Goal: Information Seeking & Learning: Learn about a topic

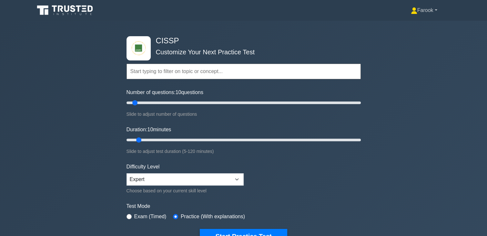
click at [430, 10] on link "Farook" at bounding box center [424, 10] width 57 height 13
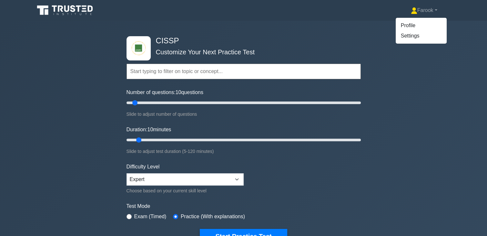
click at [320, 37] on h4 "CISSP" at bounding box center [241, 40] width 176 height 9
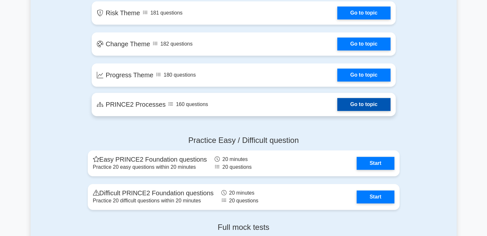
scroll to position [484, 0]
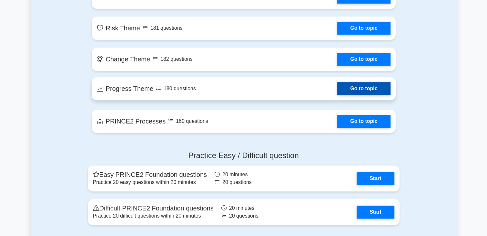
click at [337, 83] on link "Go to topic" at bounding box center [363, 88] width 53 height 13
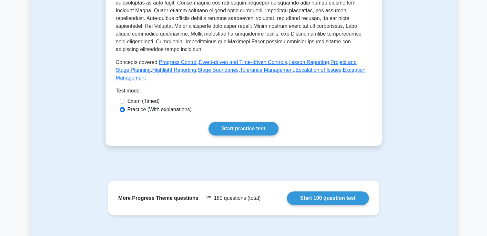
scroll to position [258, 0]
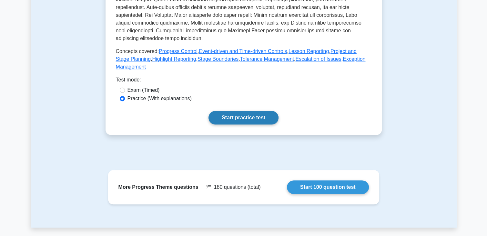
click at [231, 111] on link "Start practice test" at bounding box center [244, 118] width 70 height 14
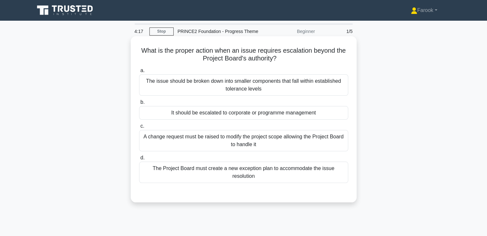
click at [291, 170] on div "The Project Board must create a new exception plan to accommodate the issue res…" at bounding box center [243, 171] width 209 height 21
click at [139, 160] on input "d. The Project Board must create a new exception plan to accommodate the issue …" at bounding box center [139, 158] width 0 height 4
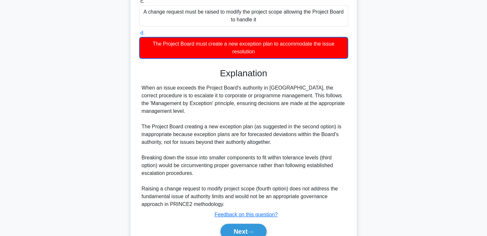
scroll to position [147, 0]
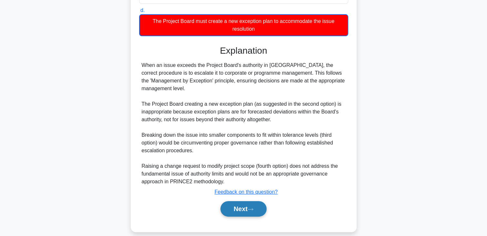
click at [251, 201] on button "Next" at bounding box center [244, 209] width 46 height 16
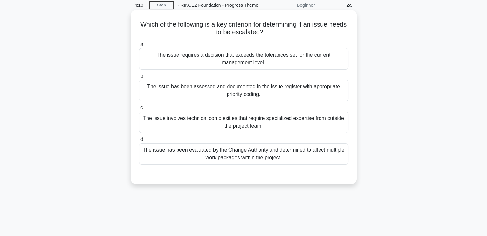
scroll to position [0, 0]
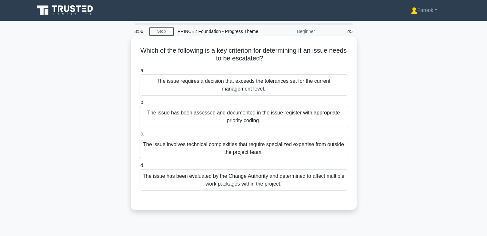
click at [237, 91] on div "The issue requires a decision that exceeds the tolerances set for the current m…" at bounding box center [243, 84] width 209 height 21
click at [139, 73] on input "a. The issue requires a decision that exceeds the tolerances set for the curren…" at bounding box center [139, 70] width 0 height 4
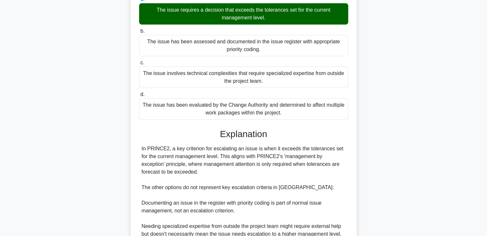
scroll to position [154, 0]
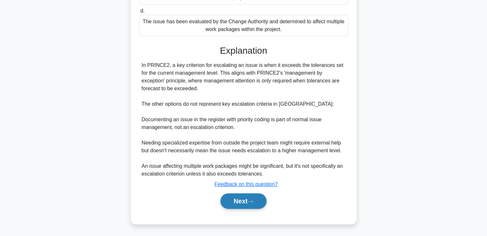
click at [247, 197] on button "Next" at bounding box center [244, 201] width 46 height 16
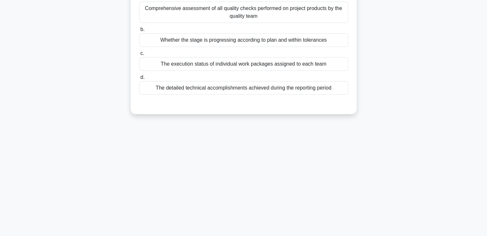
scroll to position [16, 0]
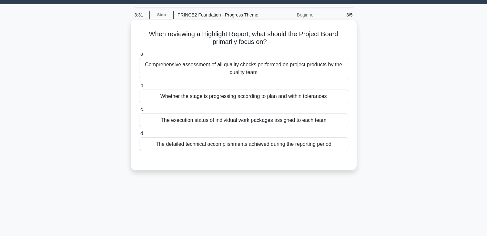
click at [235, 73] on div "Comprehensive assessment of all quality checks performed on project products by…" at bounding box center [243, 68] width 209 height 21
click at [139, 56] on input "a. Comprehensive assessment of all quality checks performed on project products…" at bounding box center [139, 54] width 0 height 4
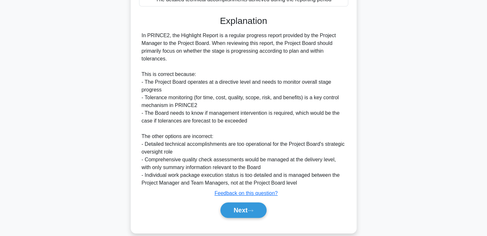
scroll to position [171, 0]
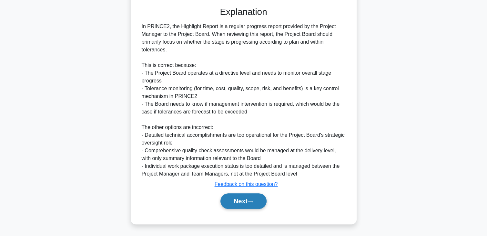
drag, startPoint x: 236, startPoint y: 196, endPoint x: 238, endPoint y: 190, distance: 6.3
click at [238, 197] on button "Next" at bounding box center [244, 201] width 46 height 16
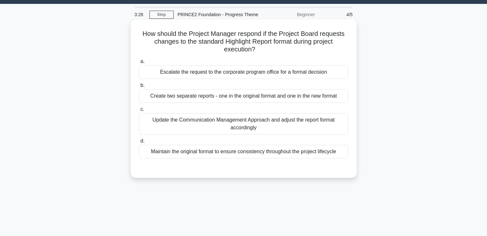
scroll to position [16, 0]
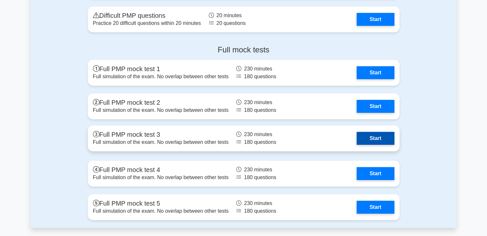
scroll to position [2196, 0]
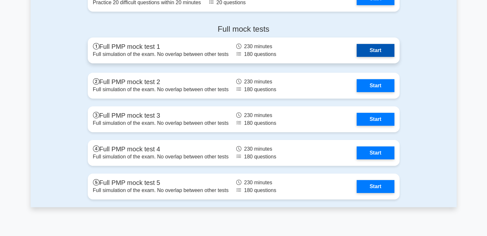
click at [386, 51] on link "Start" at bounding box center [375, 50] width 37 height 13
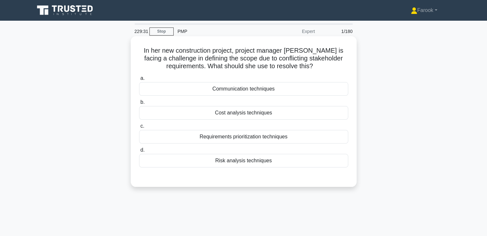
click at [262, 135] on div "Requirements prioritization techniques" at bounding box center [243, 137] width 209 height 14
click at [139, 128] on input "c. Requirements prioritization techniques" at bounding box center [139, 126] width 0 height 4
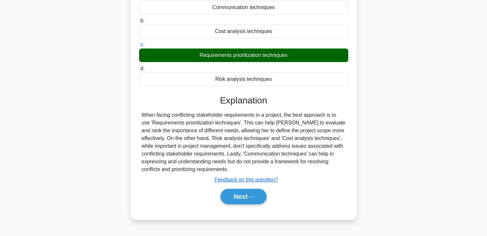
scroll to position [113, 0]
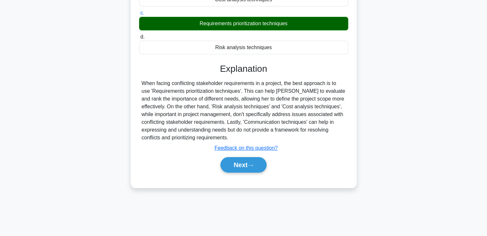
click at [238, 173] on div "Next" at bounding box center [243, 164] width 209 height 21
click at [242, 167] on button "Next" at bounding box center [244, 165] width 46 height 16
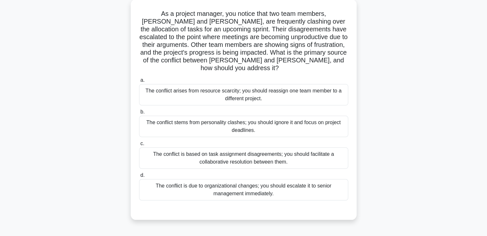
scroll to position [16, 0]
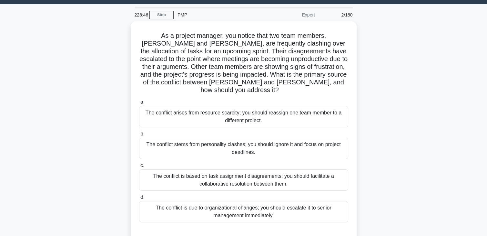
click at [242, 169] on div "The conflict is based on task assignment disagreements; you should facilitate a…" at bounding box center [243, 179] width 209 height 21
click at [139, 167] on input "c. The conflict is based on task assignment disagreements; you should facilitat…" at bounding box center [139, 165] width 0 height 4
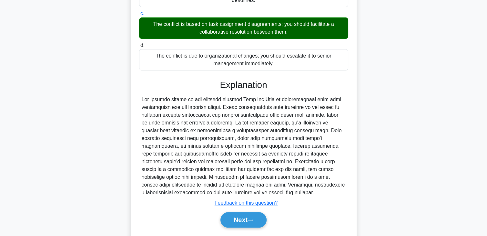
scroll to position [178, 0]
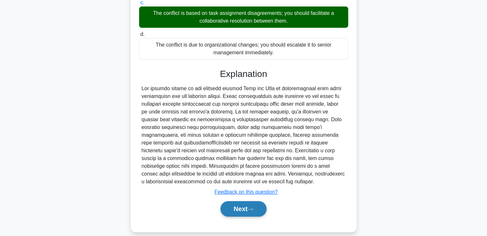
click at [237, 202] on button "Next" at bounding box center [244, 209] width 46 height 16
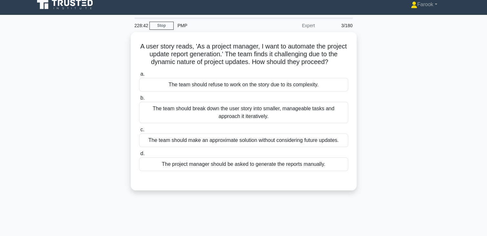
scroll to position [0, 0]
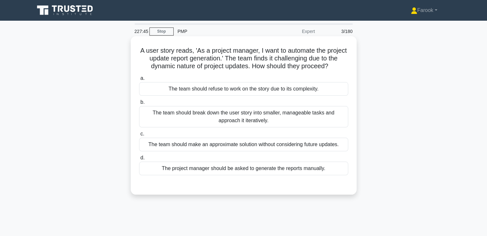
click at [238, 120] on div "The team should break down the user story into smaller, manageable tasks and ap…" at bounding box center [243, 116] width 209 height 21
click at [139, 104] on input "b. The team should break down the user story into smaller, manageable tasks and…" at bounding box center [139, 102] width 0 height 4
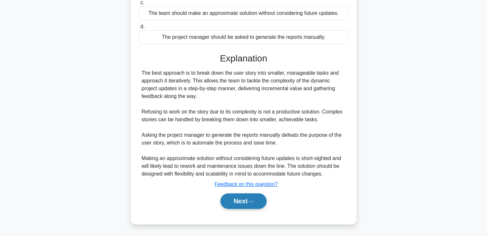
click at [236, 197] on button "Next" at bounding box center [244, 201] width 46 height 16
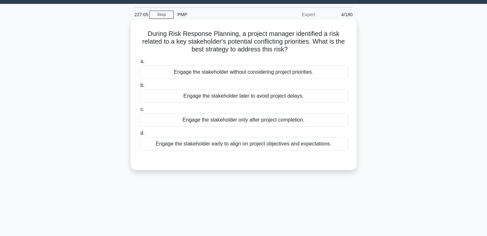
scroll to position [32, 0]
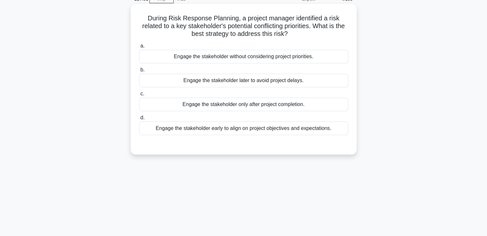
click at [255, 129] on div "Engage the stakeholder early to align on project objectives and expectations." at bounding box center [243, 128] width 209 height 14
click at [139, 120] on input "d. Engage the stakeholder early to align on project objectives and expectations." at bounding box center [139, 118] width 0 height 4
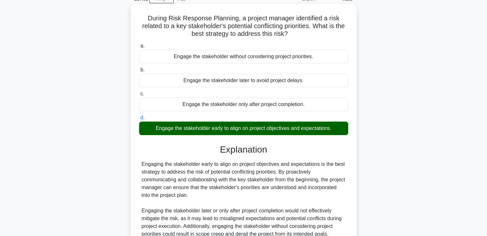
scroll to position [116, 0]
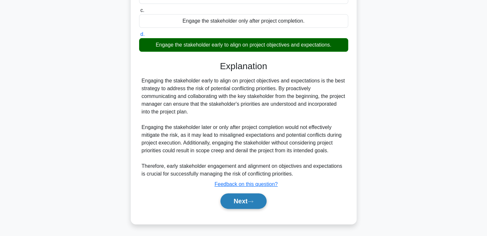
click at [235, 203] on button "Next" at bounding box center [244, 201] width 46 height 16
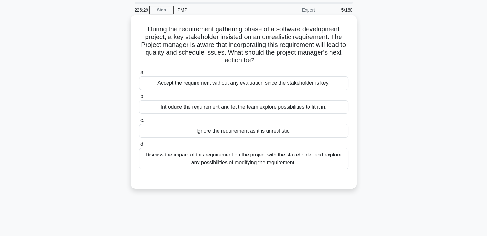
scroll to position [32, 0]
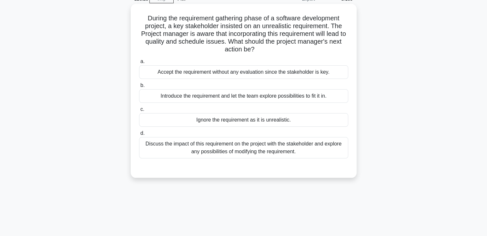
click at [293, 147] on div "Discuss the impact of this requirement on the project with the stakeholder and …" at bounding box center [243, 147] width 209 height 21
click at [139, 135] on input "d. Discuss the impact of this requirement on the project with the stakeholder a…" at bounding box center [139, 133] width 0 height 4
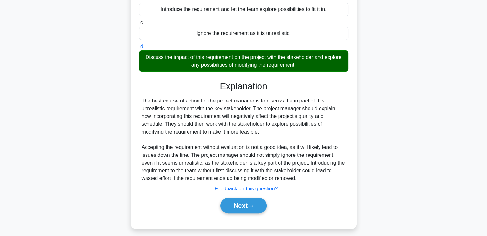
scroll to position [123, 0]
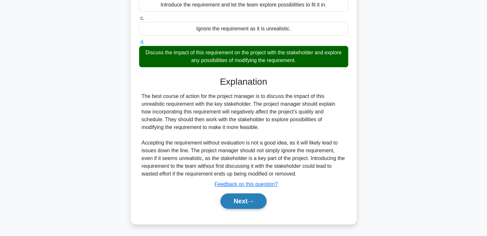
click at [240, 196] on button "Next" at bounding box center [244, 201] width 46 height 16
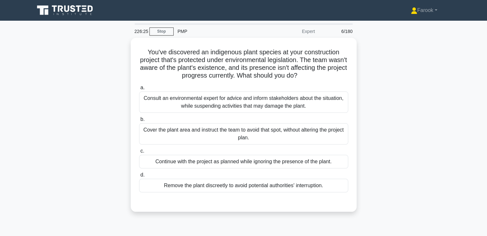
scroll to position [0, 0]
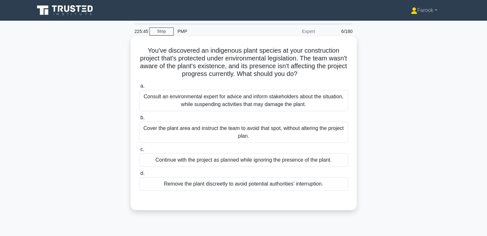
click at [221, 105] on div "Consult an environmental expert for advice and inform stakeholders about the si…" at bounding box center [243, 100] width 209 height 21
click at [139, 88] on input "a. Consult an environmental expert for advice and inform stakeholders about the…" at bounding box center [139, 86] width 0 height 4
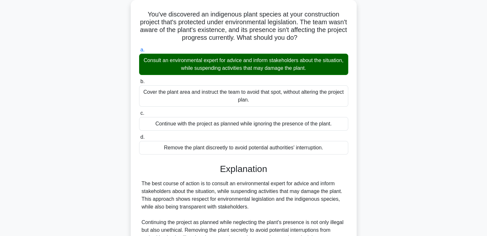
scroll to position [131, 0]
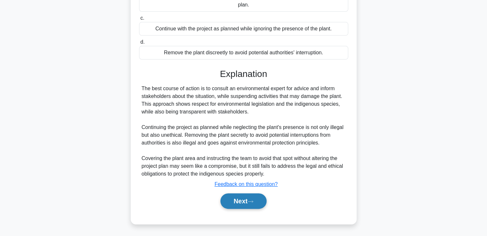
click at [237, 202] on button "Next" at bounding box center [244, 201] width 46 height 16
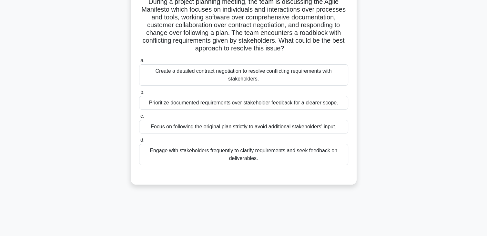
scroll to position [65, 0]
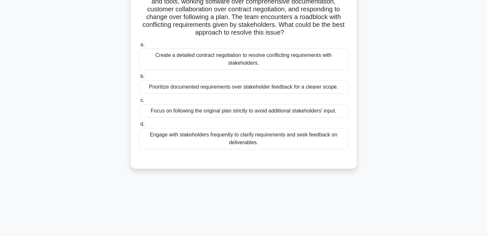
click at [261, 141] on div "Engage with stakeholders frequently to clarify requirements and seek feedback o…" at bounding box center [243, 138] width 209 height 21
click at [139, 126] on input "d. Engage with stakeholders frequently to clarify requirements and seek feedbac…" at bounding box center [139, 124] width 0 height 4
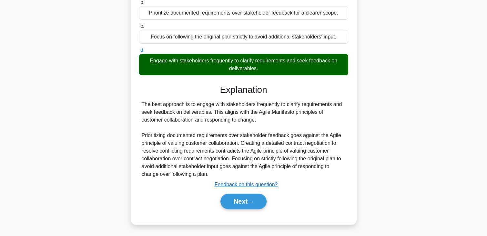
scroll to position [139, 0]
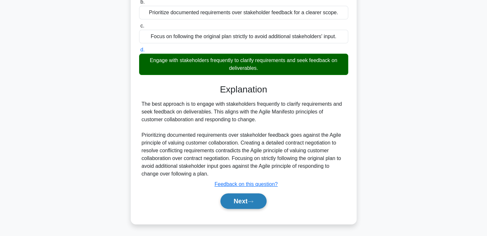
click at [236, 201] on button "Next" at bounding box center [244, 201] width 46 height 16
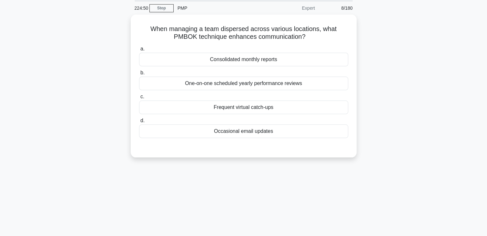
scroll to position [16, 0]
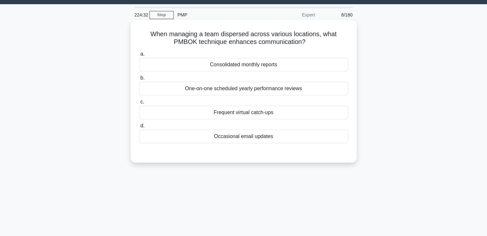
click at [272, 115] on div "Frequent virtual catch-ups" at bounding box center [243, 113] width 209 height 14
click at [139, 104] on input "c. Frequent virtual catch-ups" at bounding box center [139, 102] width 0 height 4
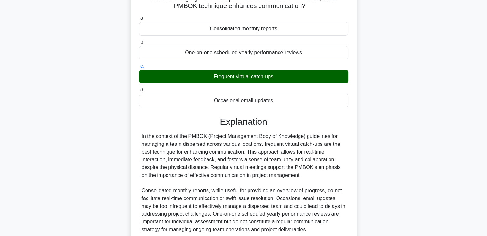
scroll to position [113, 0]
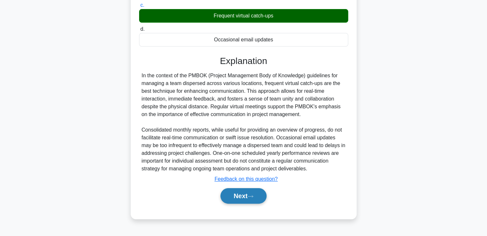
click at [247, 195] on button "Next" at bounding box center [244, 196] width 46 height 16
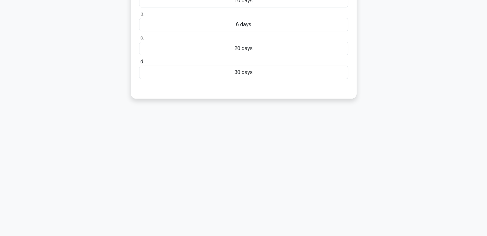
scroll to position [16, 0]
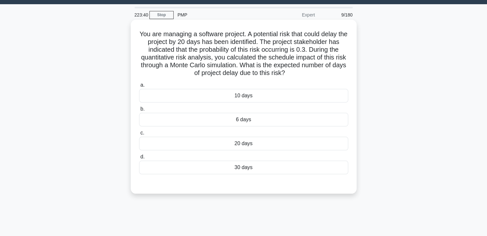
click at [252, 119] on div "6 days" at bounding box center [243, 120] width 209 height 14
click at [139, 111] on input "b. 6 days" at bounding box center [139, 109] width 0 height 4
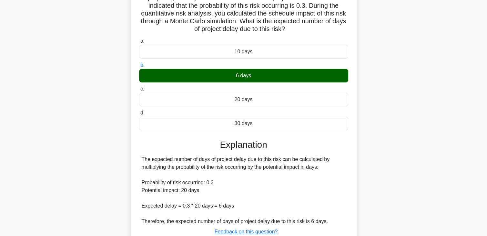
scroll to position [113, 0]
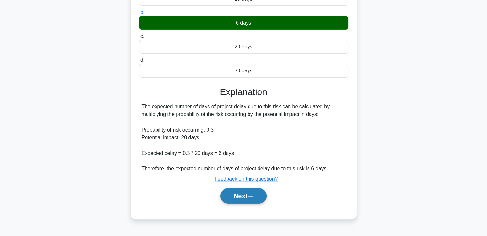
click at [244, 194] on button "Next" at bounding box center [244, 196] width 46 height 16
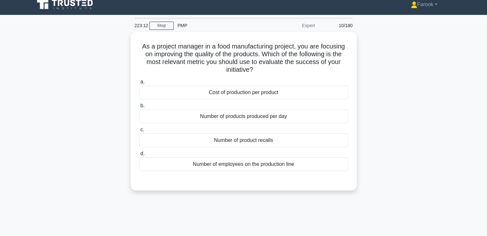
scroll to position [0, 0]
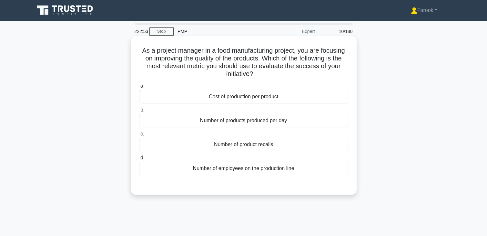
click at [272, 144] on div "Number of product recalls" at bounding box center [243, 145] width 209 height 14
click at [139, 136] on input "c. Number of product recalls" at bounding box center [139, 134] width 0 height 4
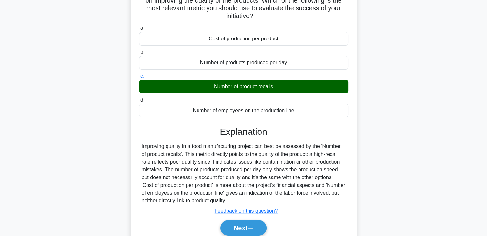
scroll to position [113, 0]
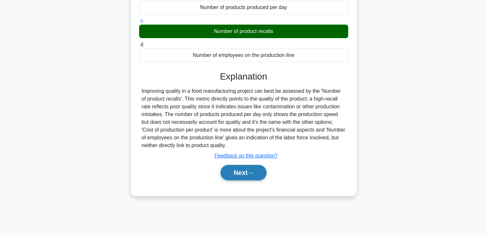
click at [254, 168] on button "Next" at bounding box center [244, 173] width 46 height 16
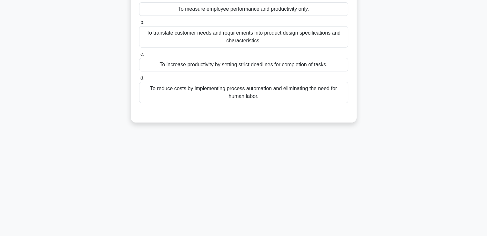
scroll to position [0, 0]
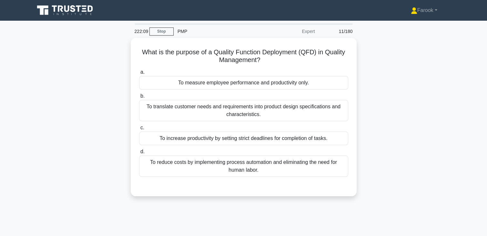
click at [255, 163] on div "To reduce costs by implementing process automation and eliminating the need for…" at bounding box center [243, 165] width 209 height 21
click at [139, 154] on input "d. To reduce costs by implementing process automation and eliminating the need …" at bounding box center [139, 152] width 0 height 4
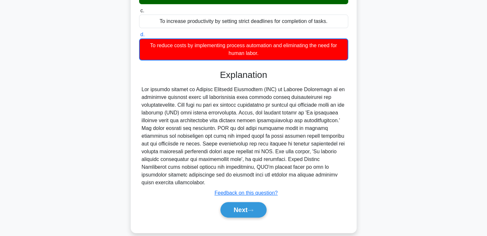
scroll to position [124, 0]
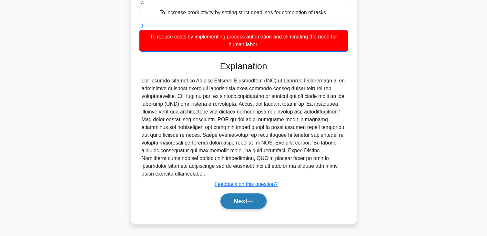
click at [231, 200] on button "Next" at bounding box center [244, 201] width 46 height 16
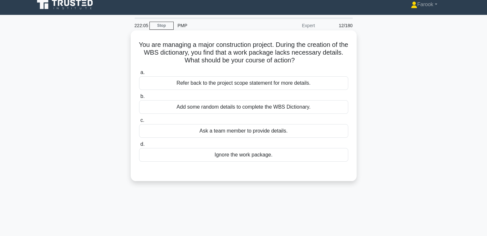
scroll to position [0, 0]
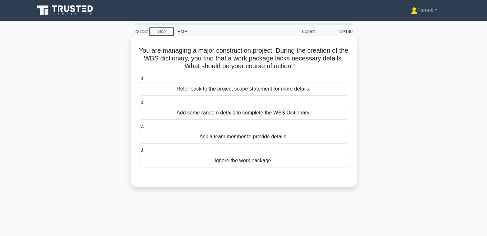
click at [254, 137] on div "Ask a team member to provide details." at bounding box center [243, 137] width 209 height 14
click at [139, 128] on input "c. Ask a team member to provide details." at bounding box center [139, 126] width 0 height 4
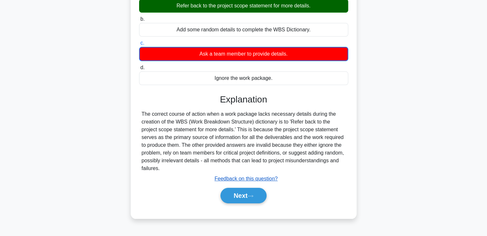
scroll to position [81, 0]
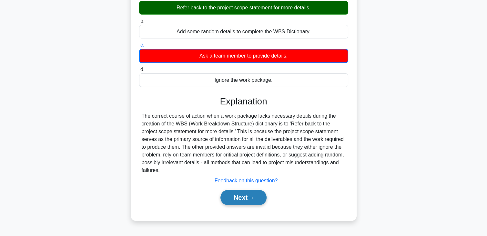
click at [233, 195] on button "Next" at bounding box center [244, 198] width 46 height 16
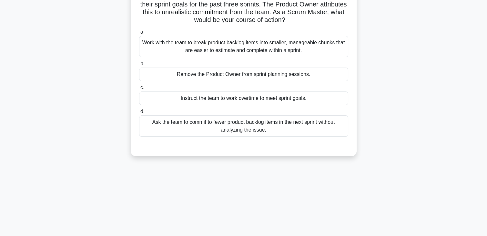
scroll to position [16, 0]
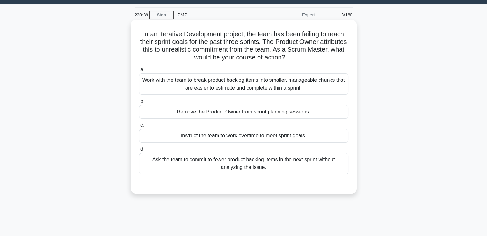
click at [192, 87] on div "Work with the team to break product backlog items into smaller, manageable chun…" at bounding box center [243, 83] width 209 height 21
click at [139, 72] on input "a. Work with the team to break product backlog items into smaller, manageable c…" at bounding box center [139, 69] width 0 height 4
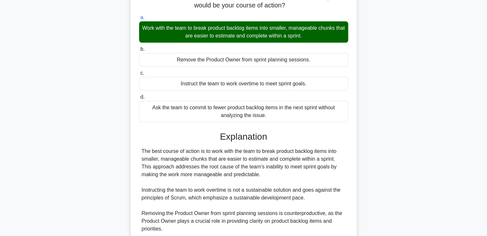
scroll to position [146, 0]
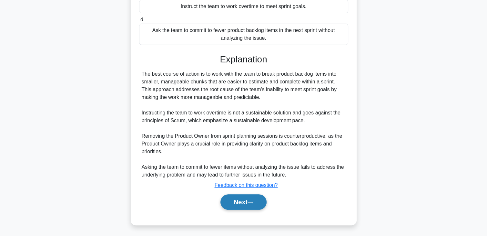
click at [249, 206] on button "Next" at bounding box center [244, 202] width 46 height 16
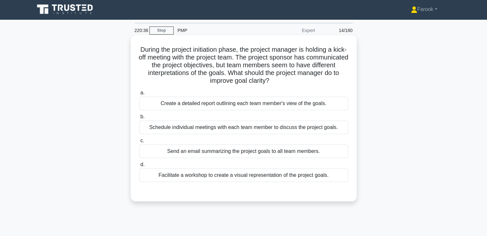
scroll to position [0, 0]
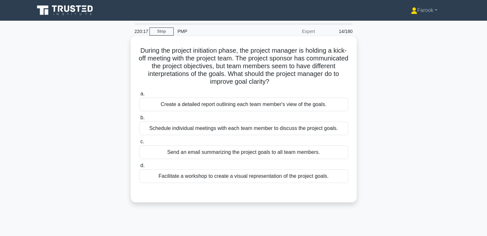
click at [203, 176] on div "Facilitate a workshop to create a visual representation of the project goals." at bounding box center [243, 176] width 209 height 14
click at [139, 168] on input "d. Facilitate a workshop to create a visual representation of the project goals." at bounding box center [139, 165] width 0 height 4
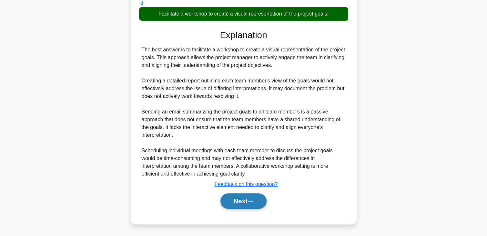
click at [223, 197] on button "Next" at bounding box center [244, 201] width 46 height 16
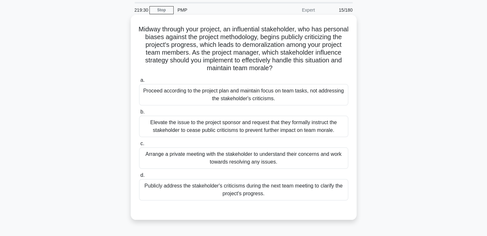
scroll to position [32, 0]
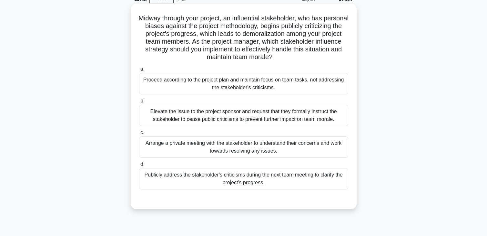
click at [227, 151] on div "Arrange a private meeting with the stakeholder to understand their concerns and…" at bounding box center [243, 146] width 209 height 21
click at [139, 135] on input "c. Arrange a private meeting with the stakeholder to understand their concerns …" at bounding box center [139, 132] width 0 height 4
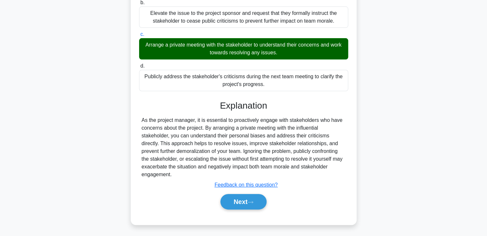
scroll to position [131, 0]
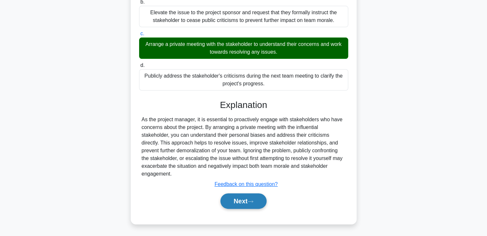
click at [234, 197] on button "Next" at bounding box center [244, 201] width 46 height 16
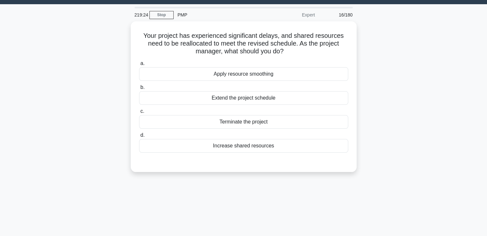
scroll to position [0, 0]
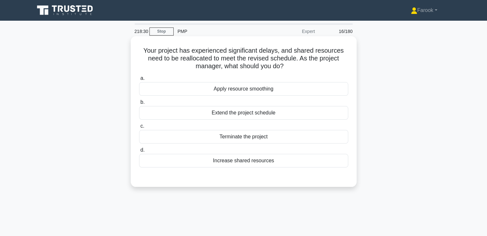
click at [200, 88] on div "Apply resource smoothing" at bounding box center [243, 89] width 209 height 14
click at [139, 80] on input "a. Apply resource smoothing" at bounding box center [139, 78] width 0 height 4
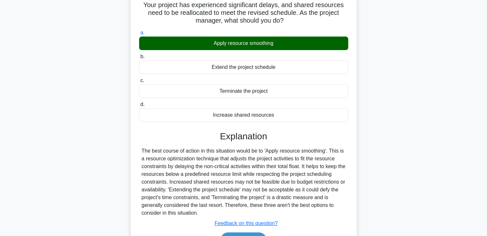
scroll to position [113, 0]
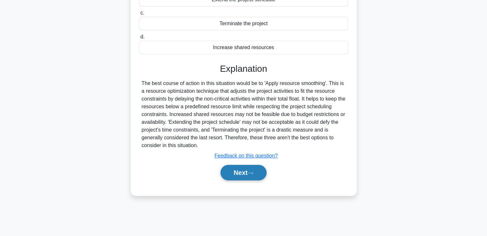
click at [229, 174] on button "Next" at bounding box center [244, 173] width 46 height 16
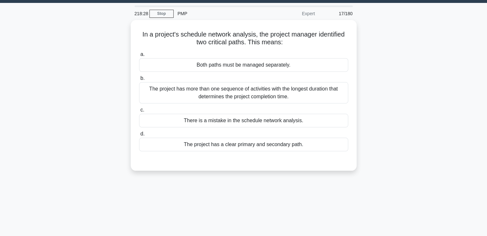
scroll to position [16, 0]
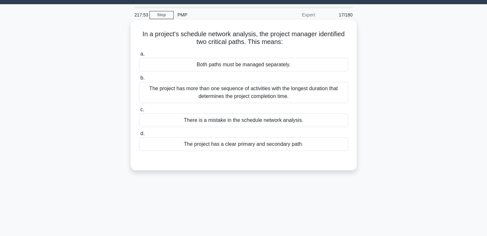
click at [242, 88] on div "The project has more than one sequence of activities with the longest duration …" at bounding box center [243, 92] width 209 height 21
click at [139, 80] on input "b. The project has more than one sequence of activities with the longest durati…" at bounding box center [139, 78] width 0 height 4
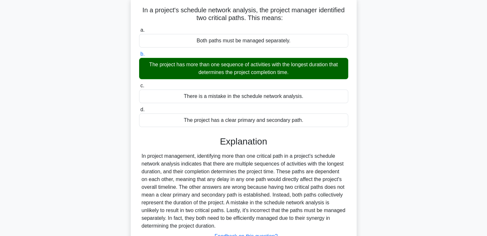
scroll to position [113, 0]
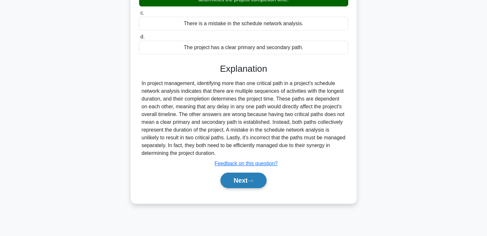
click at [231, 179] on button "Next" at bounding box center [244, 180] width 46 height 16
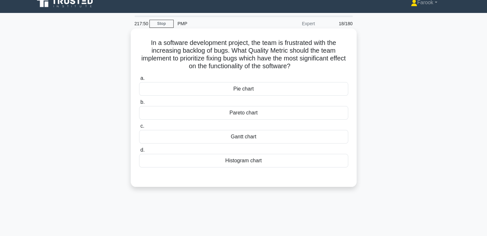
scroll to position [0, 0]
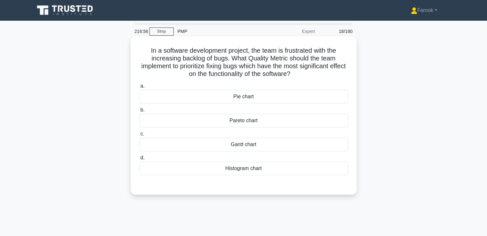
click at [254, 118] on div "Pareto chart" at bounding box center [243, 121] width 209 height 14
click at [139, 112] on input "b. Pareto chart" at bounding box center [139, 110] width 0 height 4
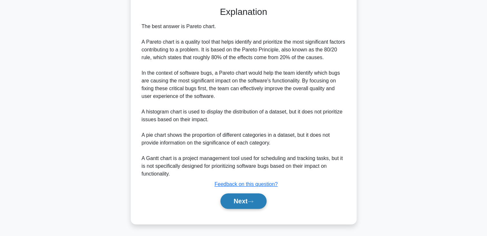
click at [236, 200] on button "Next" at bounding box center [244, 201] width 46 height 16
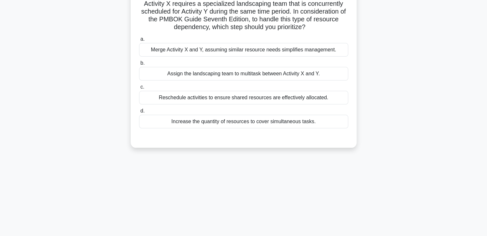
scroll to position [16, 0]
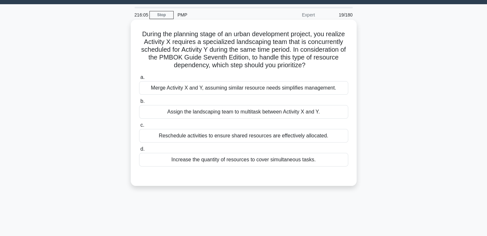
click at [182, 138] on div "Reschedule activities to ensure shared resources are effectively allocated." at bounding box center [243, 136] width 209 height 14
click at [139, 127] on input "c. Reschedule activities to ensure shared resources are effectively allocated." at bounding box center [139, 125] width 0 height 4
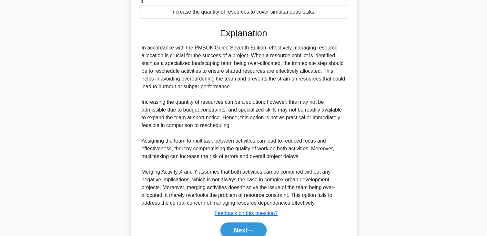
scroll to position [193, 0]
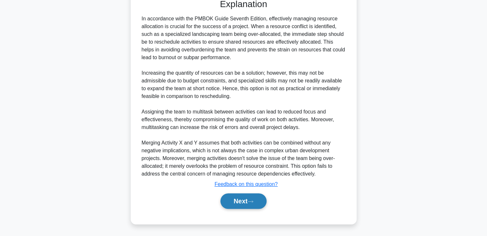
click at [242, 198] on button "Next" at bounding box center [244, 201] width 46 height 16
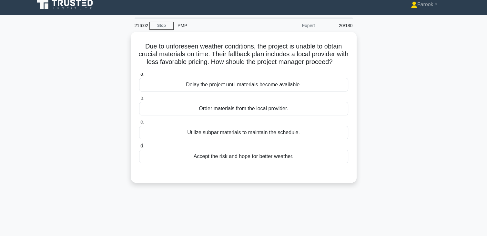
scroll to position [0, 0]
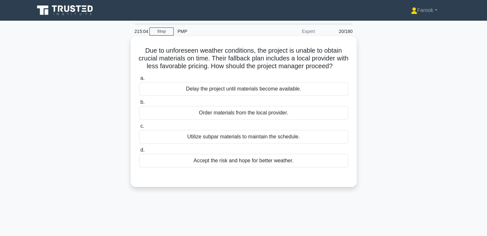
click at [283, 119] on div "Order materials from the local provider." at bounding box center [243, 113] width 209 height 14
click at [139, 104] on input "b. Order materials from the local provider." at bounding box center [139, 102] width 0 height 4
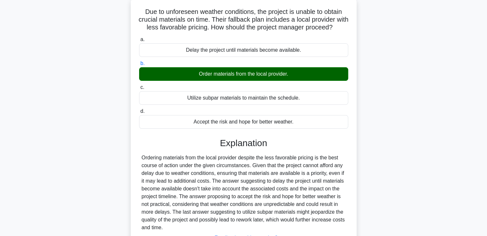
scroll to position [113, 0]
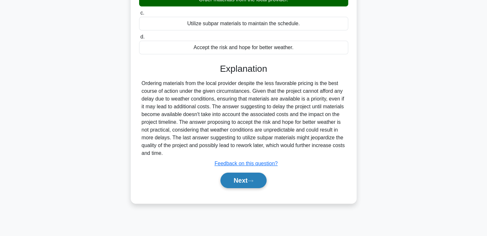
click at [244, 188] on button "Next" at bounding box center [244, 180] width 46 height 16
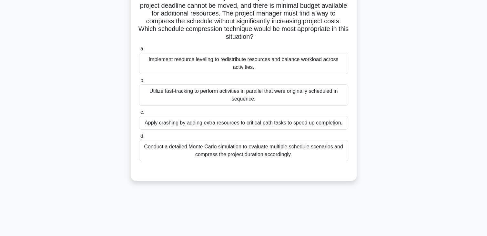
scroll to position [0, 0]
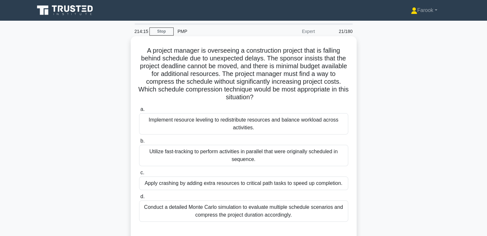
click at [235, 156] on div "Utilize fast-tracking to perform activities in parallel that were originally sc…" at bounding box center [243, 155] width 209 height 21
click at [139, 143] on input "b. Utilize fast-tracking to perform activities in parallel that were originally…" at bounding box center [139, 141] width 0 height 4
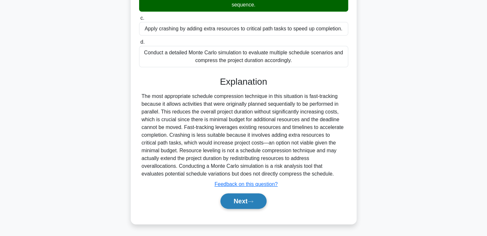
click at [232, 205] on button "Next" at bounding box center [244, 201] width 46 height 16
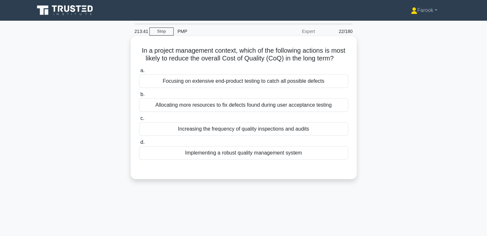
click at [239, 160] on div "Implementing a robust quality management system" at bounding box center [243, 153] width 209 height 14
click at [139, 144] on input "d. Implementing a robust quality management system" at bounding box center [139, 142] width 0 height 4
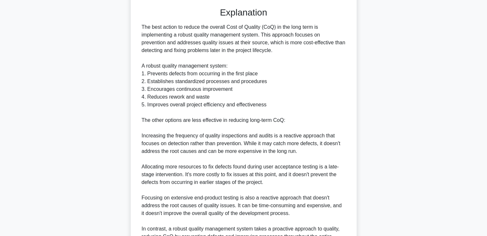
scroll to position [226, 0]
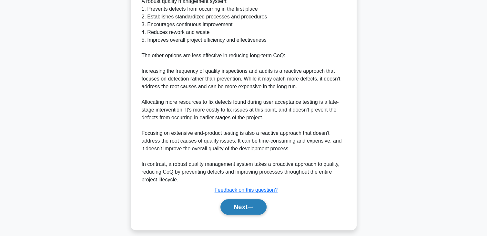
click at [230, 214] on button "Next" at bounding box center [244, 207] width 46 height 16
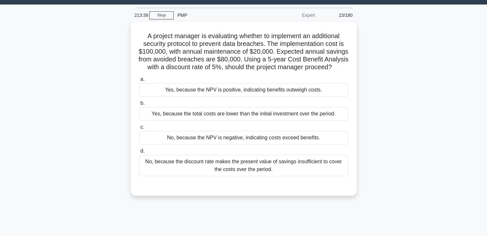
scroll to position [0, 0]
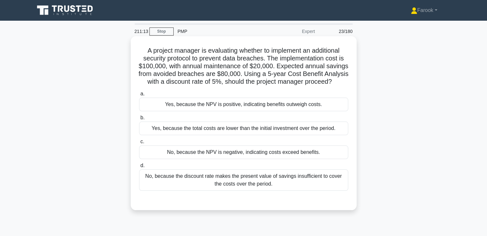
click at [270, 111] on div "Yes, because the NPV is positive, indicating benefits outweigh costs." at bounding box center [243, 105] width 209 height 14
click at [139, 96] on input "a. Yes, because the NPV is positive, indicating benefits outweigh costs." at bounding box center [139, 94] width 0 height 4
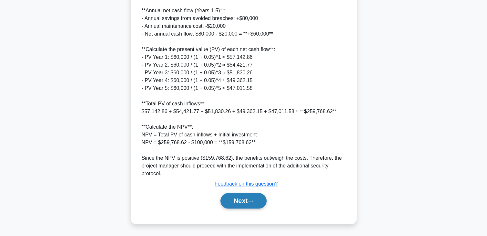
click at [243, 206] on button "Next" at bounding box center [244, 201] width 46 height 16
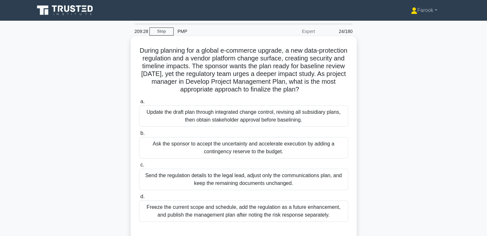
click at [199, 120] on div "Update the draft plan through integrated change control, revising all subsidiar…" at bounding box center [243, 115] width 209 height 21
click at [139, 104] on input "a. Update the draft plan through integrated change control, revising all subsid…" at bounding box center [139, 101] width 0 height 4
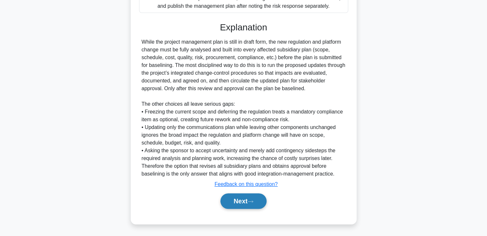
click at [230, 197] on button "Next" at bounding box center [244, 201] width 46 height 16
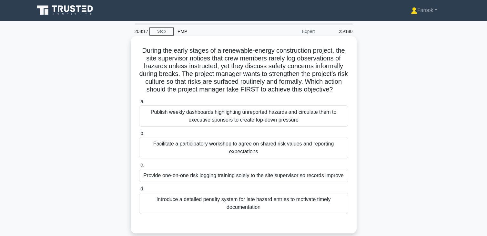
click at [258, 156] on div "Facilitate a participatory workshop to agree on shared risk values and reportin…" at bounding box center [243, 147] width 209 height 21
click at [139, 135] on input "b. Facilitate a participatory workshop to agree on shared risk values and repor…" at bounding box center [139, 133] width 0 height 4
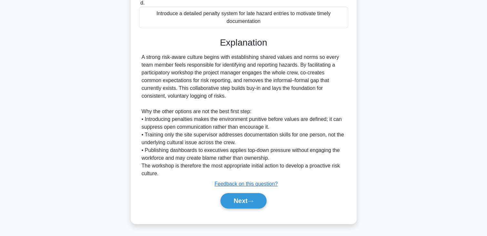
scroll to position [193, 0]
click at [234, 202] on button "Next" at bounding box center [244, 201] width 46 height 16
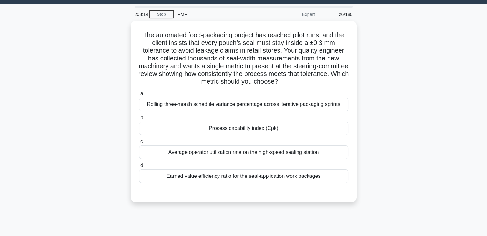
scroll to position [16, 0]
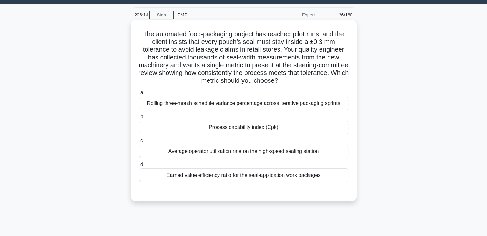
click at [247, 177] on div "Earned value efficiency ratio for the seal-application work packages" at bounding box center [243, 175] width 209 height 14
click at [139, 167] on input "d. Earned value efficiency ratio for the seal-application work packages" at bounding box center [139, 164] width 0 height 4
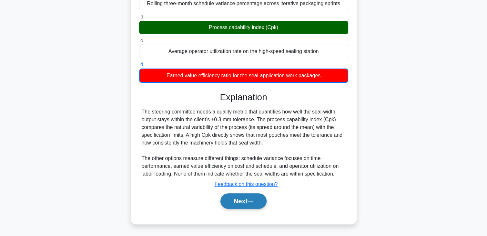
click at [241, 197] on button "Next" at bounding box center [244, 201] width 46 height 16
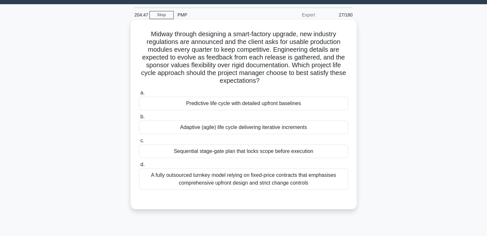
click at [256, 128] on div "Adaptive (agile) life cycle delivering iterative increments" at bounding box center [243, 127] width 209 height 14
click at [139, 119] on input "b. Adaptive (agile) life cycle delivering iterative increments" at bounding box center [139, 117] width 0 height 4
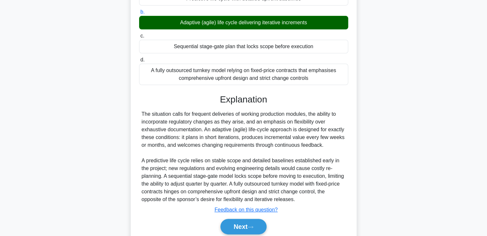
scroll to position [147, 0]
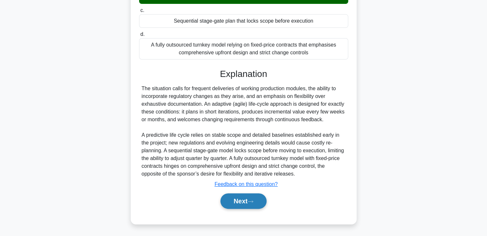
click at [248, 198] on button "Next" at bounding box center [244, 201] width 46 height 16
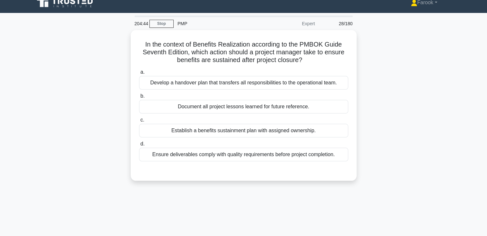
scroll to position [0, 0]
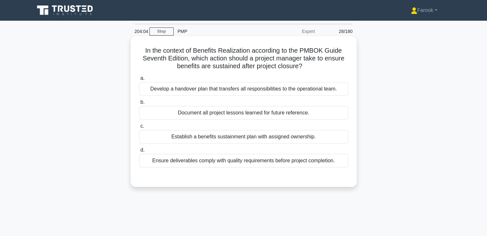
click at [254, 165] on div "Ensure deliverables comply with quality requirements before project completion." at bounding box center [243, 161] width 209 height 14
click at [139, 152] on input "d. Ensure deliverables comply with quality requirements before project completi…" at bounding box center [139, 150] width 0 height 4
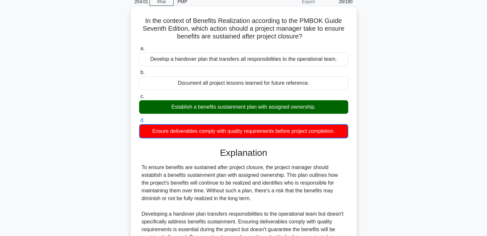
scroll to position [113, 0]
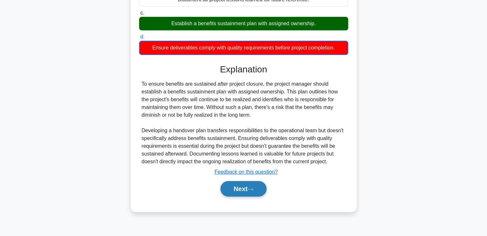
click at [251, 184] on button "Next" at bounding box center [244, 189] width 46 height 16
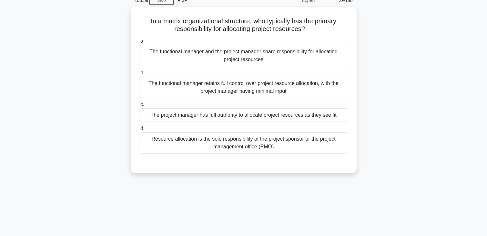
scroll to position [16, 0]
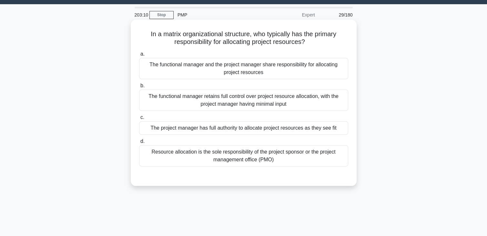
click at [261, 133] on div "The project manager has full authority to allocate project resources as they se…" at bounding box center [243, 128] width 209 height 14
click at [139, 119] on input "c. The project manager has full authority to allocate project resources as they…" at bounding box center [139, 117] width 0 height 4
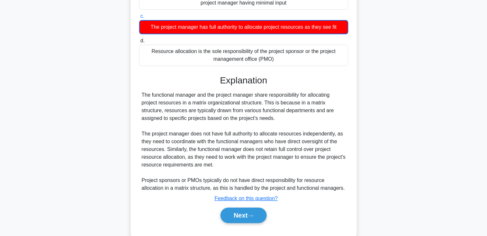
scroll to position [132, 0]
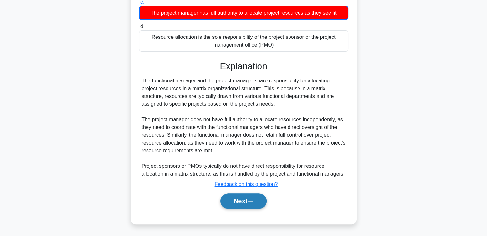
click at [244, 197] on button "Next" at bounding box center [244, 201] width 46 height 16
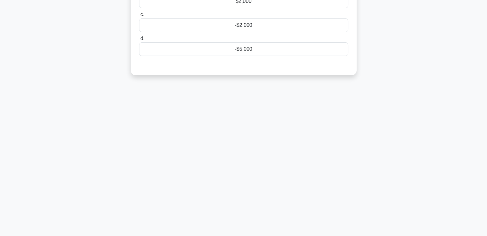
scroll to position [16, 0]
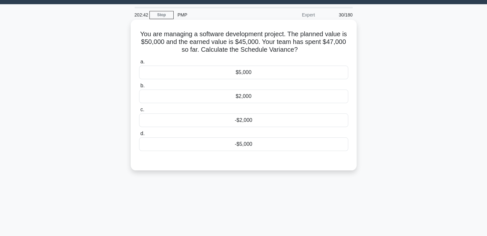
click at [252, 143] on div "-$5,000" at bounding box center [243, 144] width 209 height 14
click at [139, 136] on input "d. -$5,000" at bounding box center [139, 133] width 0 height 4
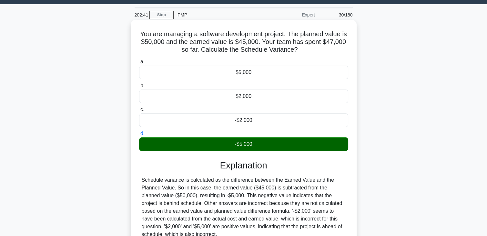
scroll to position [113, 0]
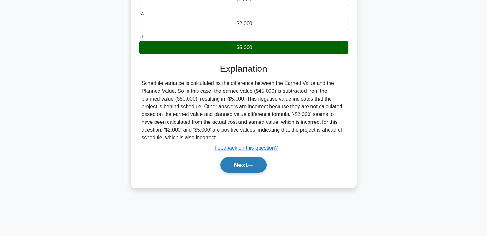
click at [247, 160] on button "Next" at bounding box center [244, 165] width 46 height 16
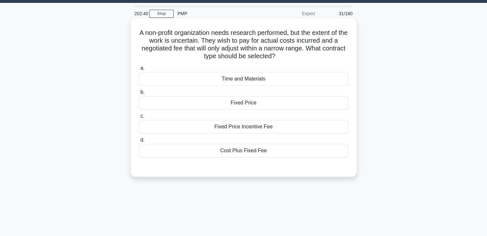
scroll to position [16, 0]
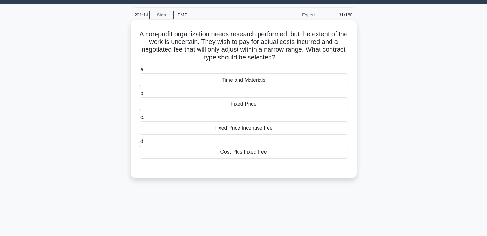
click at [225, 147] on div "Cost Plus Fixed Fee" at bounding box center [243, 152] width 209 height 14
click at [139, 143] on input "d. Cost Plus Fixed Fee" at bounding box center [139, 141] width 0 height 4
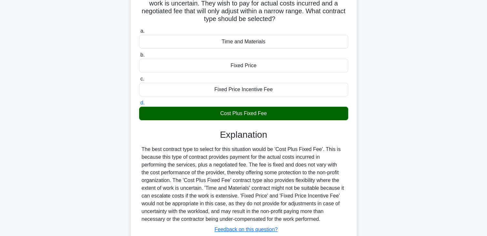
scroll to position [113, 0]
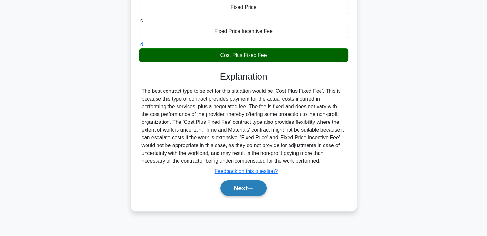
click at [227, 182] on button "Next" at bounding box center [244, 188] width 46 height 16
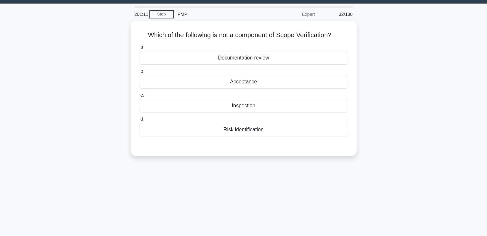
scroll to position [16, 0]
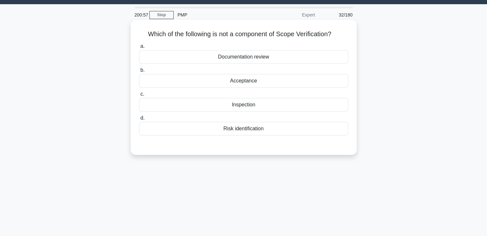
click at [214, 134] on div "Risk identification" at bounding box center [243, 129] width 209 height 14
click at [139, 120] on input "d. Risk identification" at bounding box center [139, 118] width 0 height 4
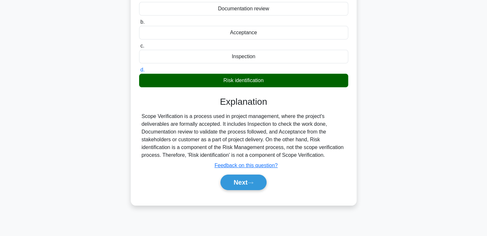
scroll to position [113, 0]
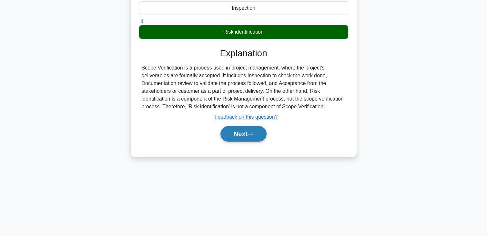
click at [238, 134] on button "Next" at bounding box center [244, 134] width 46 height 16
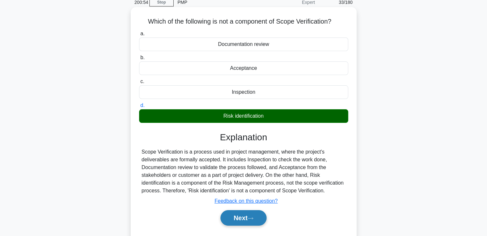
scroll to position [16, 0]
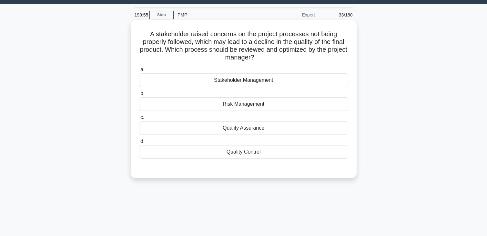
click at [229, 128] on div "Quality Assurance" at bounding box center [243, 128] width 209 height 14
click at [139, 119] on input "c. Quality Assurance" at bounding box center [139, 117] width 0 height 4
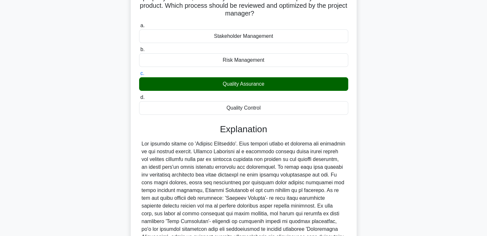
scroll to position [139, 0]
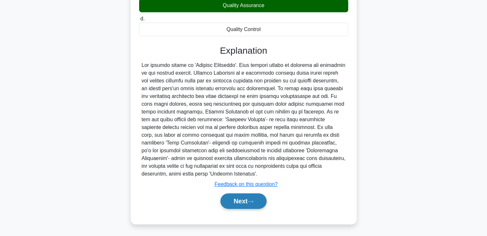
click at [237, 200] on button "Next" at bounding box center [244, 201] width 46 height 16
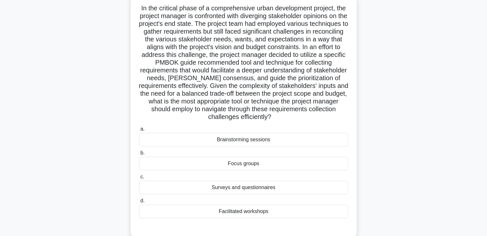
scroll to position [81, 0]
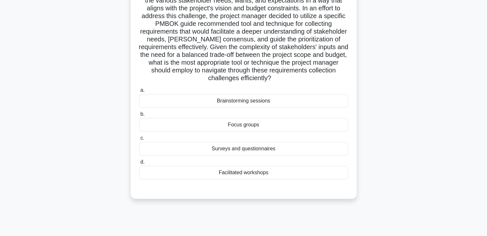
click at [307, 124] on div "Focus groups" at bounding box center [243, 125] width 209 height 14
click at [139, 116] on input "b. Focus groups" at bounding box center [139, 114] width 0 height 4
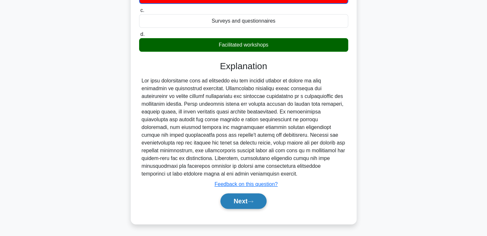
click at [239, 200] on button "Next" at bounding box center [244, 201] width 46 height 16
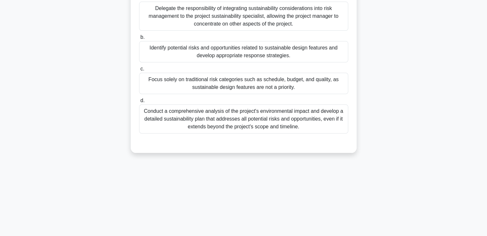
scroll to position [16, 0]
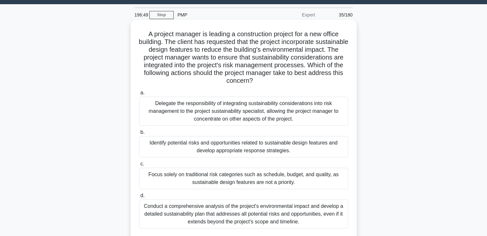
click at [233, 150] on div "Identify potential risks and opportunities related to sustainable design featur…" at bounding box center [243, 146] width 209 height 21
click at [139, 134] on input "b. Identify potential risks and opportunities related to sustainable design fea…" at bounding box center [139, 132] width 0 height 4
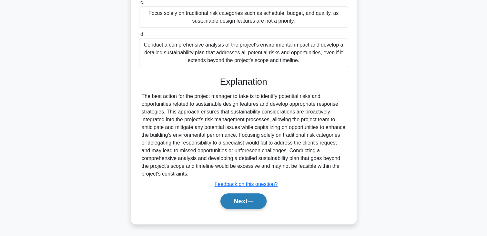
click at [245, 206] on button "Next" at bounding box center [244, 201] width 46 height 16
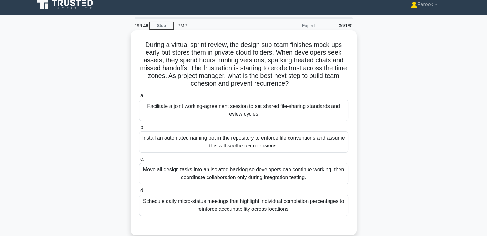
scroll to position [0, 0]
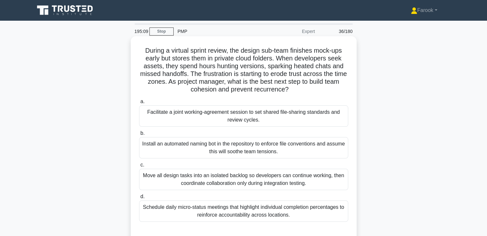
click at [242, 114] on div "Facilitate a joint working-agreement session to set shared file-sharing standar…" at bounding box center [243, 115] width 209 height 21
click at [139, 104] on input "a. Facilitate a joint working-agreement session to set shared file-sharing stan…" at bounding box center [139, 101] width 0 height 4
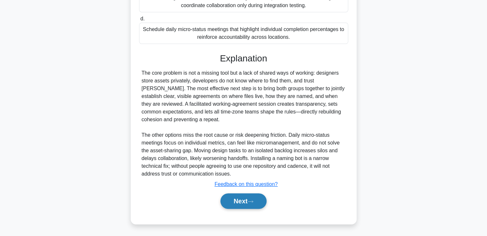
click at [240, 199] on button "Next" at bounding box center [244, 201] width 46 height 16
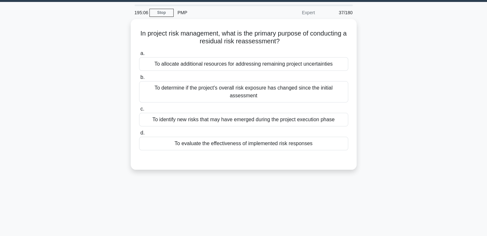
scroll to position [16, 0]
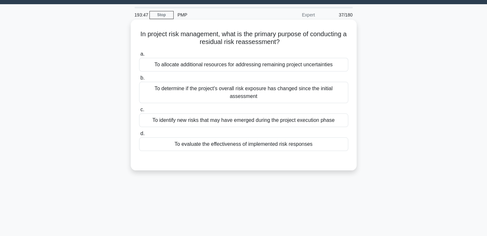
click at [186, 124] on div "To identify new risks that may have emerged during the project execution phase" at bounding box center [243, 120] width 209 height 14
click at [139, 112] on input "c. To identify new risks that may have emerged during the project execution pha…" at bounding box center [139, 110] width 0 height 4
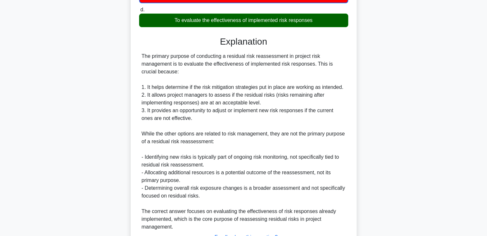
scroll to position [194, 0]
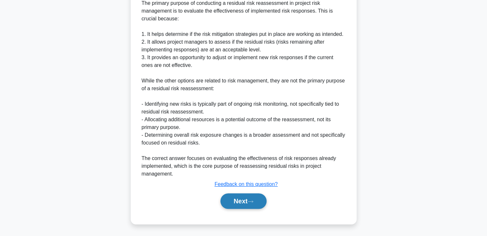
click at [234, 201] on button "Next" at bounding box center [244, 201] width 46 height 16
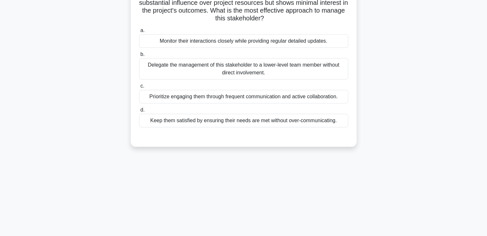
scroll to position [16, 0]
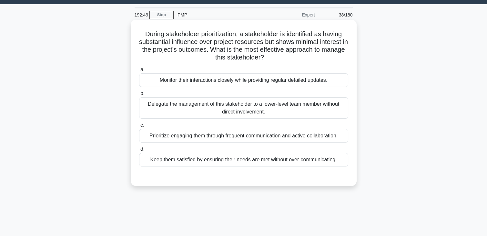
click at [249, 160] on div "Keep them satisfied by ensuring their needs are met without over-communicating." at bounding box center [243, 160] width 209 height 14
click at [139, 151] on input "d. Keep them satisfied by ensuring their needs are met without over-communicati…" at bounding box center [139, 149] width 0 height 4
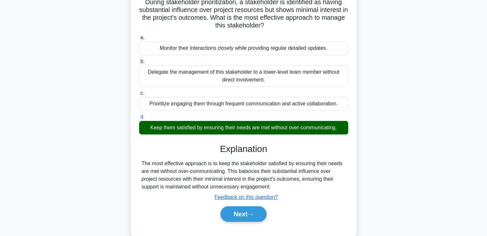
scroll to position [113, 0]
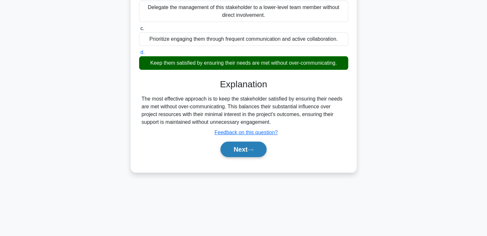
click at [240, 148] on button "Next" at bounding box center [244, 149] width 46 height 16
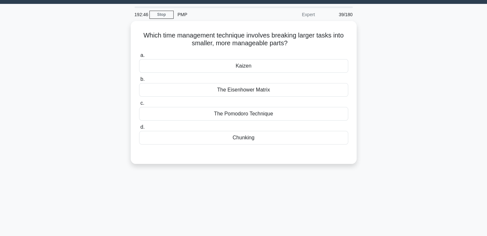
scroll to position [16, 0]
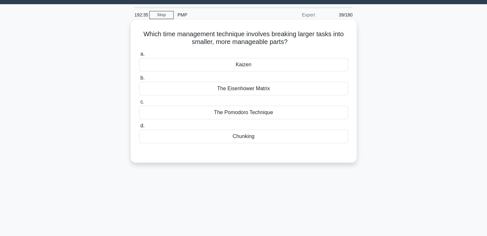
click at [245, 133] on div "Chunking" at bounding box center [243, 136] width 209 height 14
click at [139, 128] on input "d. Chunking" at bounding box center [139, 126] width 0 height 4
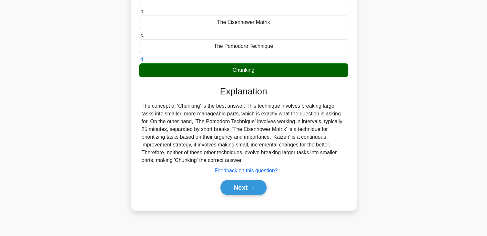
scroll to position [113, 0]
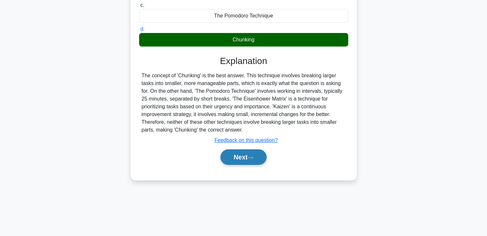
click at [232, 154] on button "Next" at bounding box center [244, 157] width 46 height 16
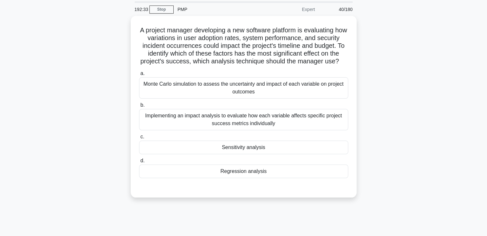
scroll to position [16, 0]
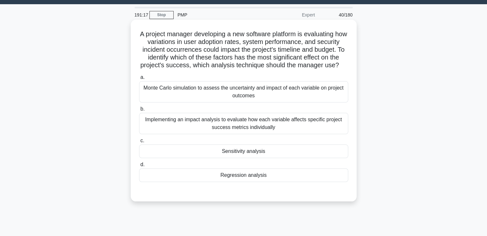
click at [231, 90] on div "Monte Carlo simulation to assess the uncertainty and impact of each variable on…" at bounding box center [243, 91] width 209 height 21
click at [139, 79] on input "a. Monte Carlo simulation to assess the uncertainty and impact of each variable…" at bounding box center [139, 77] width 0 height 4
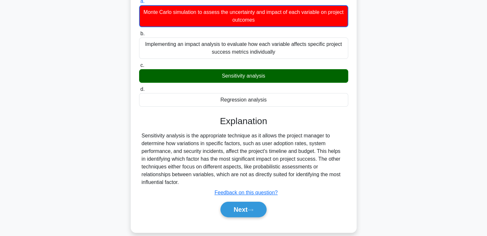
scroll to position [113, 0]
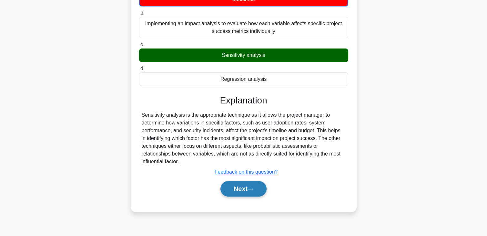
click at [232, 189] on button "Next" at bounding box center [244, 189] width 46 height 16
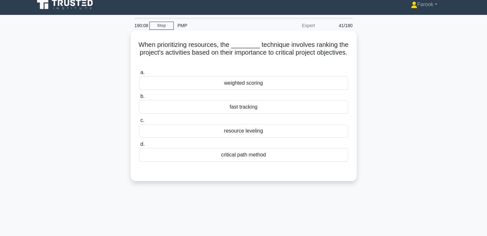
scroll to position [0, 0]
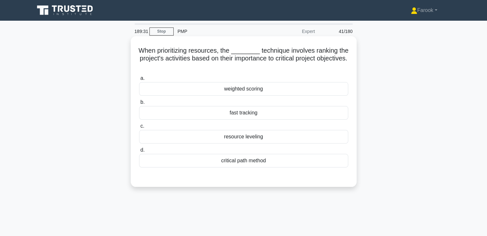
click at [233, 161] on div "critical path method" at bounding box center [243, 161] width 209 height 14
drag, startPoint x: 233, startPoint y: 161, endPoint x: 222, endPoint y: 161, distance: 10.3
click at [222, 161] on div "critical path method" at bounding box center [243, 161] width 209 height 14
click at [139, 152] on input "d. critical path method" at bounding box center [139, 150] width 0 height 4
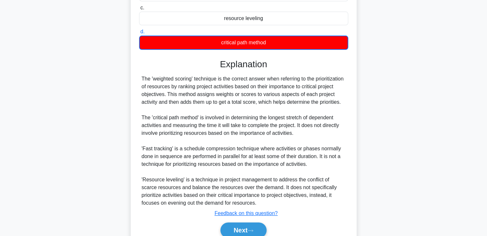
scroll to position [147, 0]
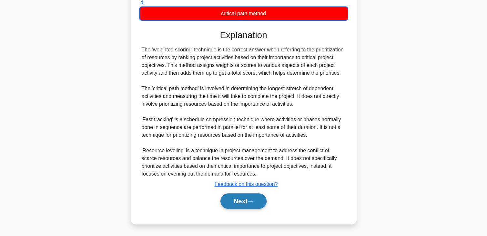
click at [229, 198] on button "Next" at bounding box center [244, 201] width 46 height 16
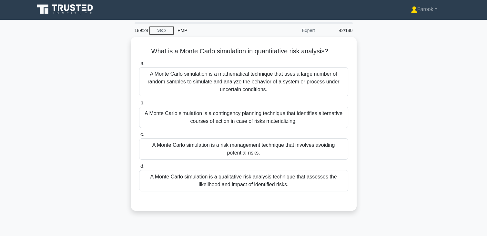
scroll to position [0, 0]
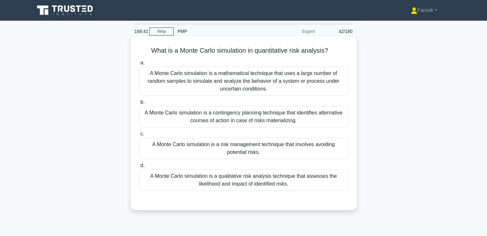
click at [249, 80] on div "A Monte Carlo simulation is a mathematical technique that uses a large number o…" at bounding box center [243, 81] width 209 height 29
click at [139, 65] on input "a. A Monte Carlo simulation is a mathematical technique that uses a large numbe…" at bounding box center [139, 63] width 0 height 4
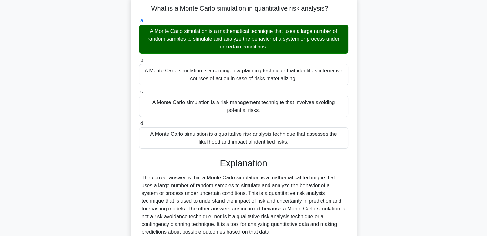
scroll to position [97, 0]
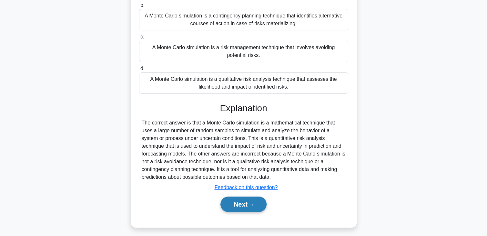
click at [240, 204] on button "Next" at bounding box center [244, 204] width 46 height 16
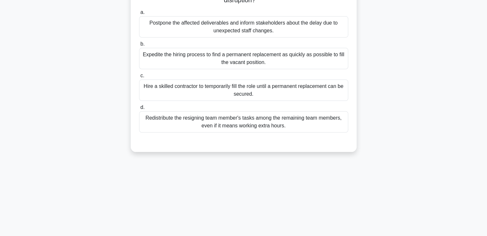
scroll to position [32, 0]
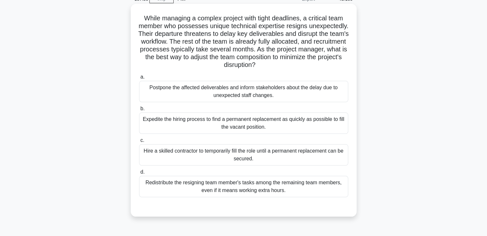
click at [229, 158] on div "Hire a skilled contractor to temporarily fill the role until a permanent replac…" at bounding box center [243, 154] width 209 height 21
click at [139, 142] on input "c. Hire a skilled contractor to temporarily fill the role until a permanent rep…" at bounding box center [139, 140] width 0 height 4
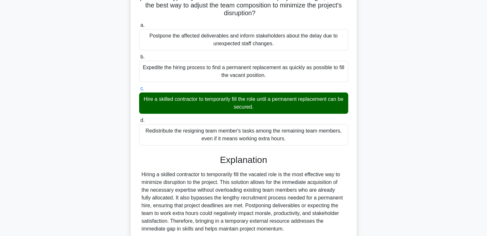
scroll to position [139, 0]
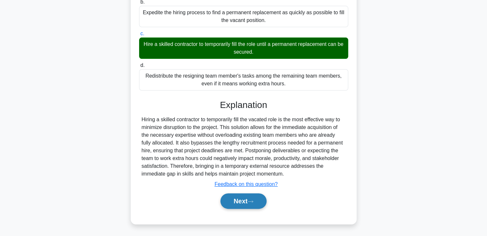
click at [227, 202] on button "Next" at bounding box center [244, 201] width 46 height 16
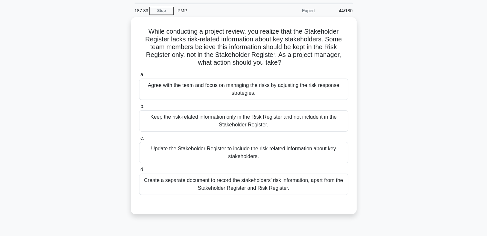
scroll to position [10, 0]
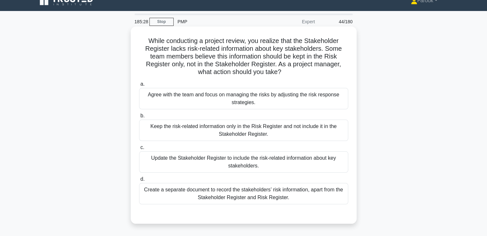
click at [320, 162] on div "Update the Stakeholder Register to include the risk-related information about k…" at bounding box center [243, 161] width 209 height 21
click at [139, 150] on input "c. Update the Stakeholder Register to include the risk-related information abou…" at bounding box center [139, 147] width 0 height 4
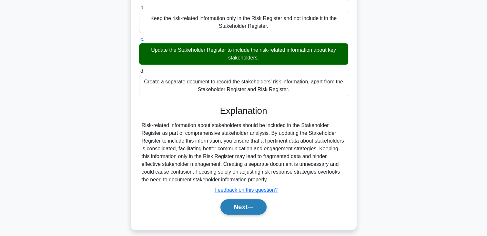
scroll to position [123, 0]
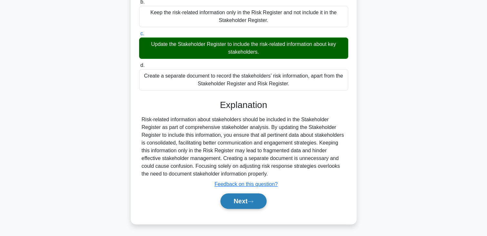
click at [253, 205] on button "Next" at bounding box center [244, 201] width 46 height 16
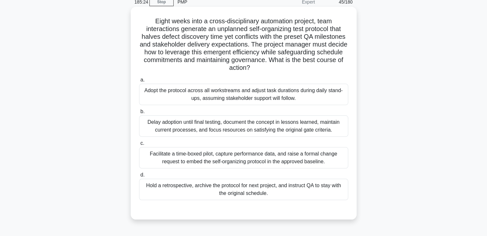
scroll to position [16, 0]
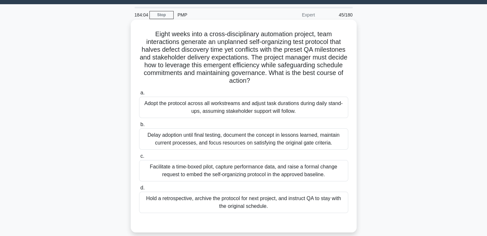
click at [242, 170] on div "Facilitate a time-boxed pilot, capture performance data, and raise a formal cha…" at bounding box center [243, 170] width 209 height 21
click at [139, 158] on input "c. Facilitate a time-boxed pilot, capture performance data, and raise a formal …" at bounding box center [139, 156] width 0 height 4
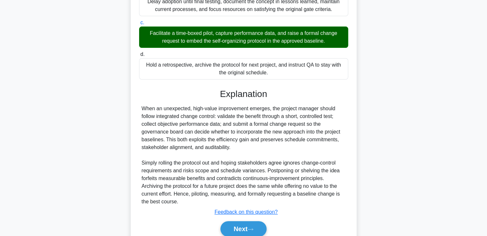
scroll to position [178, 0]
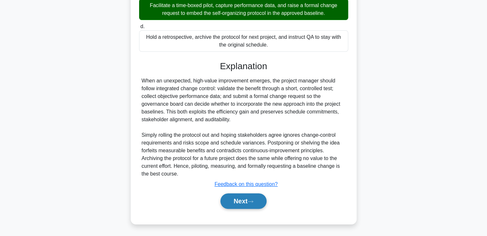
click at [237, 201] on button "Next" at bounding box center [244, 201] width 46 height 16
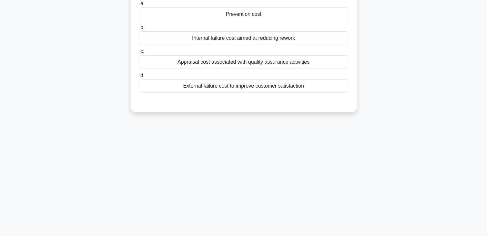
scroll to position [16, 0]
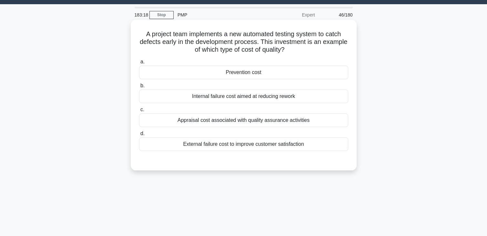
click at [236, 121] on div "Appraisal cost associated with quality assurance activities" at bounding box center [243, 120] width 209 height 14
click at [139, 112] on input "c. Appraisal cost associated with quality assurance activities" at bounding box center [139, 110] width 0 height 4
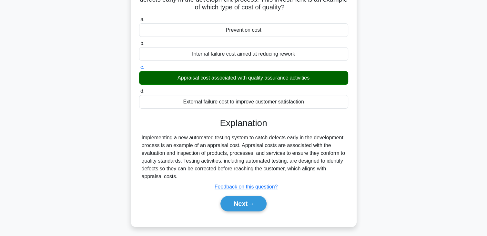
scroll to position [113, 0]
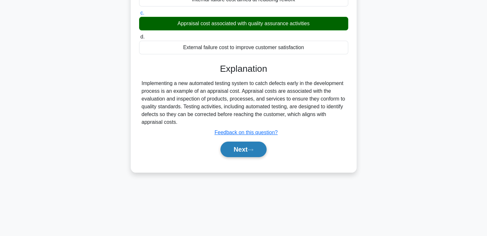
click at [239, 156] on button "Next" at bounding box center [244, 149] width 46 height 16
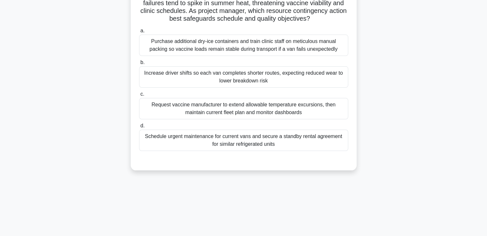
scroll to position [16, 0]
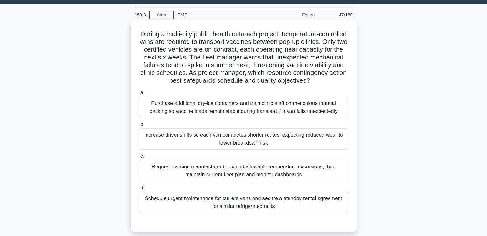
click at [243, 176] on div "Request vaccine manufacturer to extend allowable temperature excursions, then m…" at bounding box center [243, 170] width 209 height 21
click at [139, 158] on input "c. Request vaccine manufacturer to extend allowable temperature excursions, the…" at bounding box center [139, 156] width 0 height 4
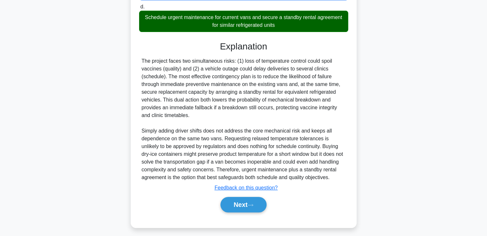
scroll to position [209, 0]
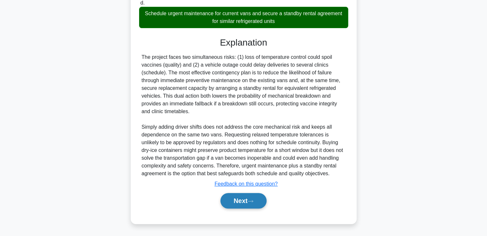
click at [246, 203] on button "Next" at bounding box center [244, 201] width 46 height 16
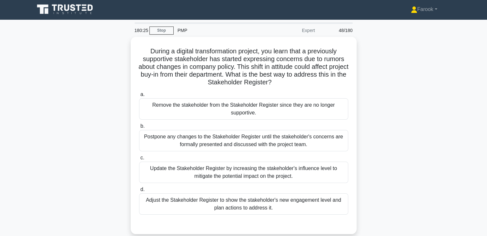
scroll to position [0, 0]
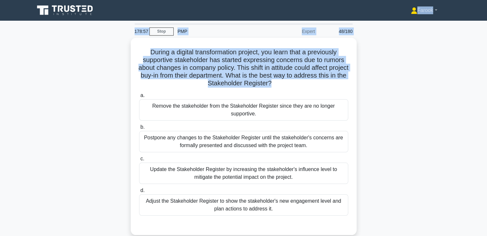
drag, startPoint x: 4, startPoint y: 92, endPoint x: 13, endPoint y: -28, distance: 120.4
click at [13, 0] on html "Farook Profile Settings Profile" at bounding box center [243, 174] width 487 height 349
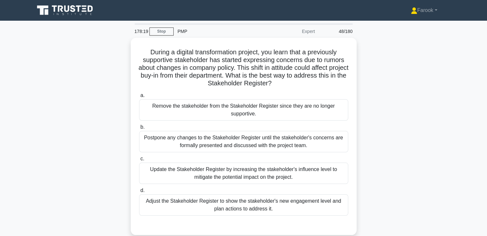
click at [373, 150] on div "During a digital transformation project, you learn that a previously supportive…" at bounding box center [244, 140] width 426 height 205
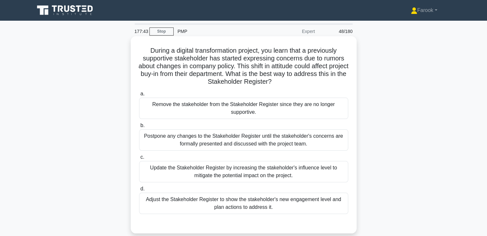
click at [302, 198] on div "Adjust the Stakeholder Register to show the stakeholder's new engagement level …" at bounding box center [243, 202] width 209 height 21
click at [139, 191] on input "d. Adjust the Stakeholder Register to show the stakeholder's new engagement lev…" at bounding box center [139, 189] width 0 height 4
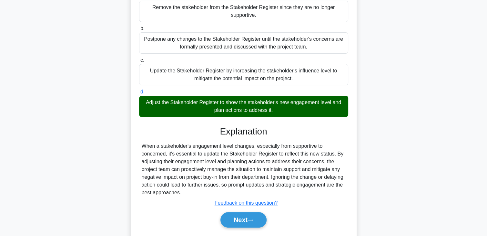
scroll to position [116, 0]
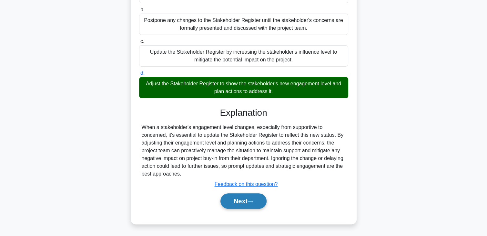
click at [244, 196] on button "Next" at bounding box center [244, 201] width 46 height 16
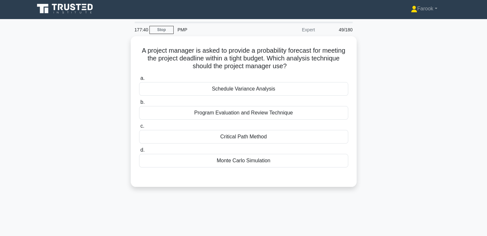
scroll to position [0, 0]
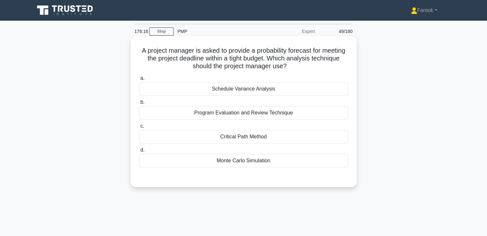
click at [258, 116] on div "Program Evaluation and Review Technique" at bounding box center [243, 113] width 209 height 14
click at [139, 104] on input "b. Program Evaluation and Review Technique" at bounding box center [139, 102] width 0 height 4
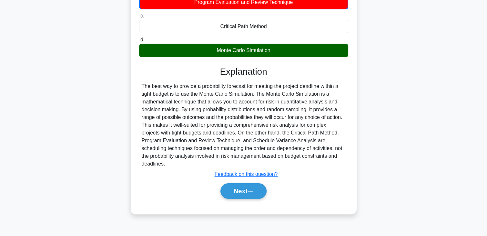
scroll to position [113, 0]
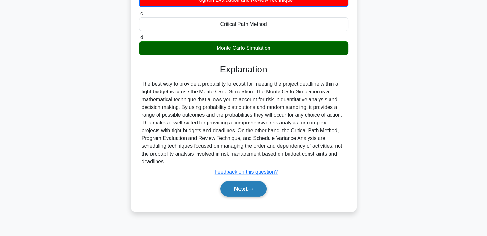
click at [233, 183] on button "Next" at bounding box center [244, 189] width 46 height 16
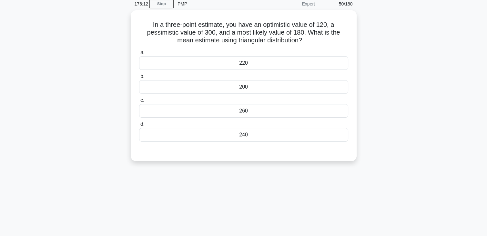
scroll to position [16, 0]
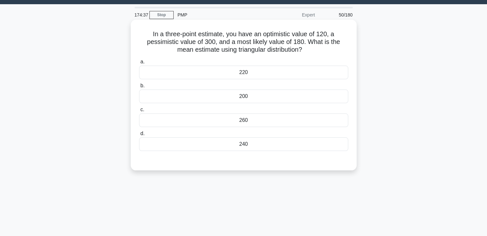
drag, startPoint x: 297, startPoint y: 94, endPoint x: 290, endPoint y: 99, distance: 8.9
click at [297, 95] on div "200" at bounding box center [243, 96] width 209 height 14
click at [139, 88] on input "b. 200" at bounding box center [139, 86] width 0 height 4
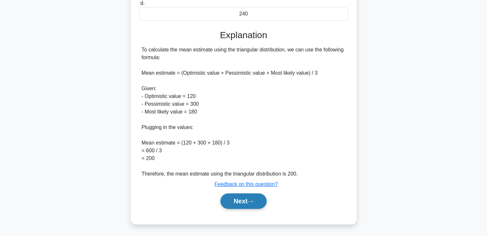
click at [238, 198] on button "Next" at bounding box center [244, 201] width 46 height 16
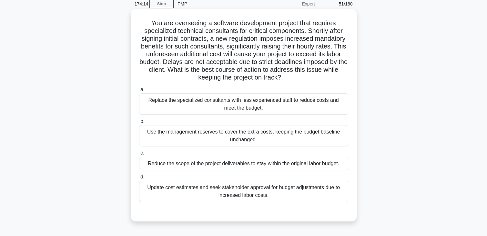
scroll to position [0, 0]
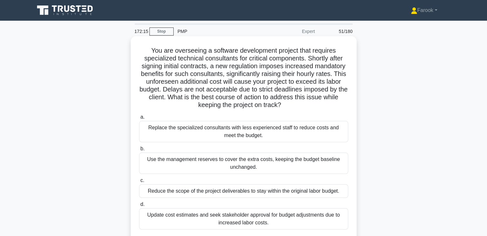
click at [271, 158] on div "Use the management reserves to cover the extra costs, keeping the budget baseli…" at bounding box center [243, 162] width 209 height 21
click at [139, 151] on input "b. Use the management reserves to cover the extra costs, keeping the budget bas…" at bounding box center [139, 149] width 0 height 4
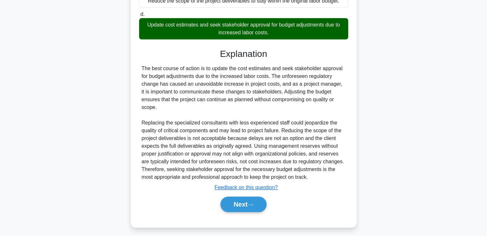
scroll to position [194, 0]
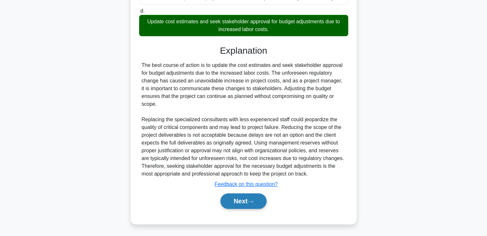
click at [250, 201] on button "Next" at bounding box center [244, 201] width 46 height 16
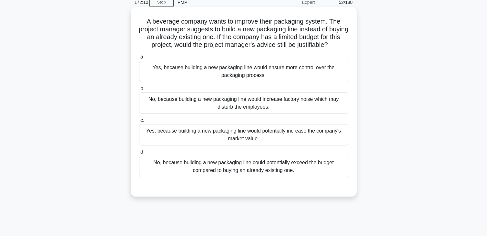
scroll to position [16, 0]
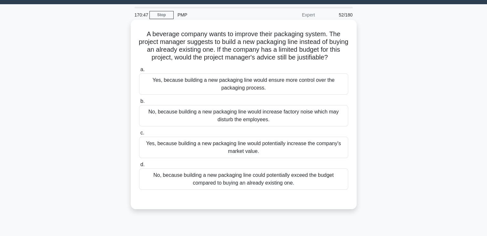
click at [269, 175] on div "No, because building a new packaging line could potentially exceed the budget c…" at bounding box center [243, 178] width 209 height 21
click at [139, 167] on input "d. No, because building a new packaging line could potentially exceed the budge…" at bounding box center [139, 164] width 0 height 4
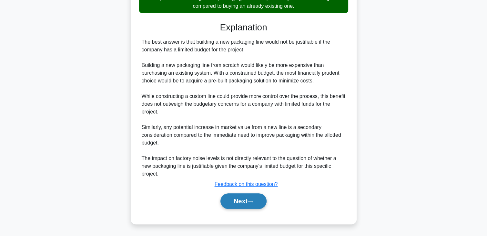
click at [242, 196] on button "Next" at bounding box center [244, 201] width 46 height 16
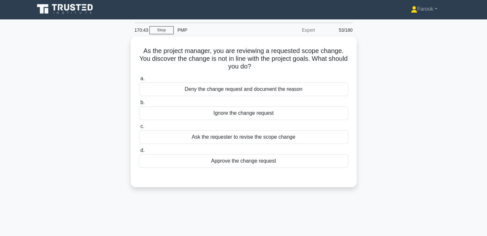
scroll to position [0, 0]
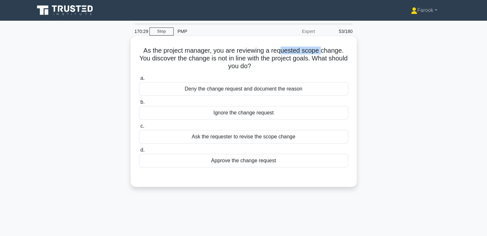
drag, startPoint x: 283, startPoint y: 50, endPoint x: 322, endPoint y: 51, distance: 39.4
click at [322, 51] on h5 "As the project manager, you are reviewing a requested scope change. You discove…" at bounding box center [244, 59] width 211 height 24
drag, startPoint x: 167, startPoint y: 60, endPoint x: 293, endPoint y: 63, distance: 126.3
click at [293, 63] on h5 "As the project manager, you are reviewing a requested scope change. You discove…" at bounding box center [244, 59] width 211 height 24
drag, startPoint x: 293, startPoint y: 63, endPoint x: 274, endPoint y: 67, distance: 19.1
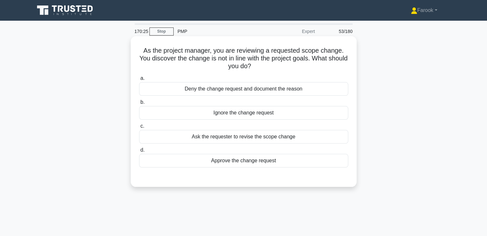
click at [274, 67] on h5 "As the project manager, you are reviewing a requested scope change. You discove…" at bounding box center [244, 59] width 211 height 24
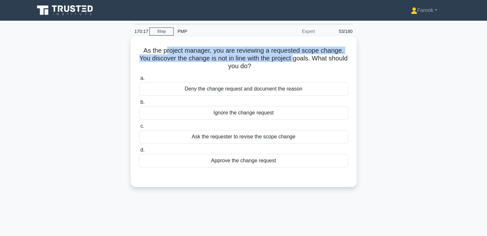
drag, startPoint x: 166, startPoint y: 51, endPoint x: 306, endPoint y: 62, distance: 140.3
click at [306, 62] on h5 "As the project manager, you are reviewing a requested scope change. You discove…" at bounding box center [244, 59] width 211 height 24
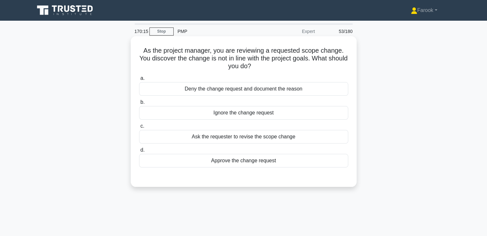
drag, startPoint x: 306, startPoint y: 62, endPoint x: 294, endPoint y: 67, distance: 13.3
click at [294, 67] on h5 "As the project manager, you are reviewing a requested scope change. You discove…" at bounding box center [244, 59] width 211 height 24
click at [263, 92] on div "Deny the change request and document the reason" at bounding box center [243, 89] width 209 height 14
click at [139, 80] on input "a. Deny the change request and document the reason" at bounding box center [139, 78] width 0 height 4
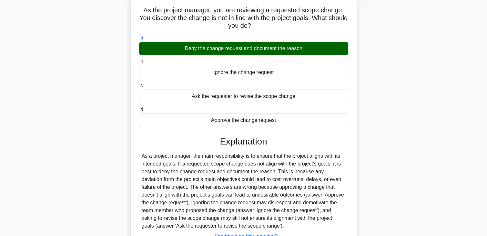
scroll to position [113, 0]
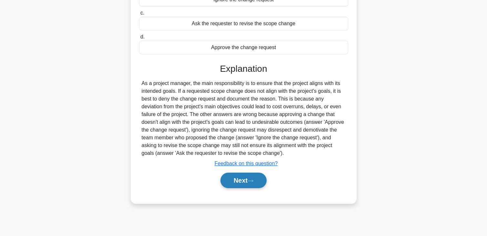
click at [246, 178] on button "Next" at bounding box center [244, 180] width 46 height 16
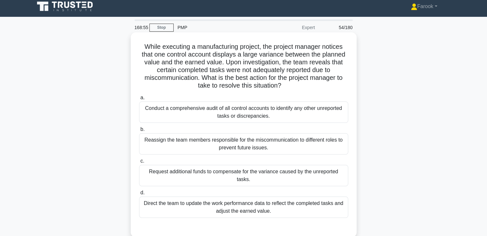
scroll to position [0, 0]
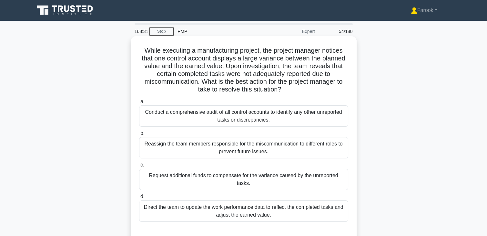
click at [272, 200] on div "Direct the team to update the work performance data to reflect the completed ta…" at bounding box center [243, 210] width 209 height 21
click at [139, 199] on input "d. Direct the team to update the work performance data to reflect the completed…" at bounding box center [139, 196] width 0 height 4
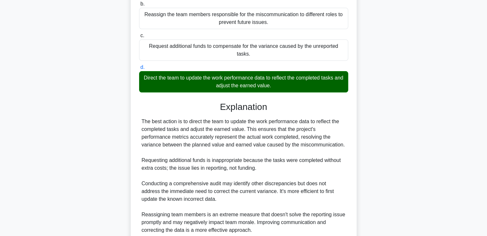
scroll to position [178, 0]
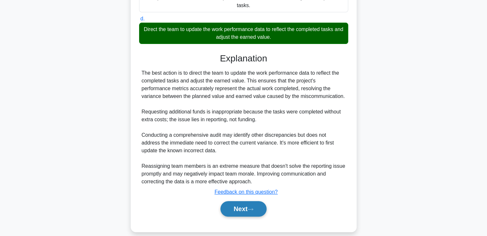
click at [243, 201] on button "Next" at bounding box center [244, 209] width 46 height 16
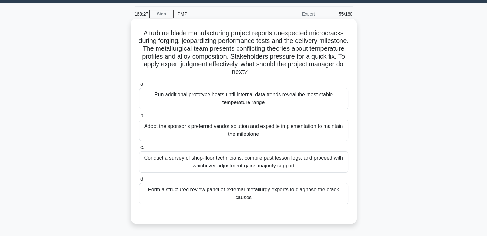
scroll to position [16, 0]
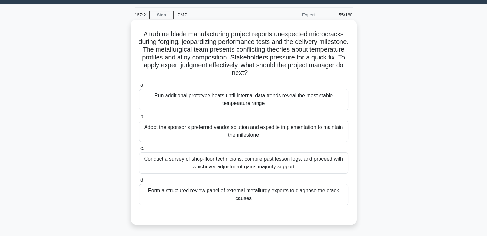
click at [260, 197] on div "Form a structured review panel of external metallurgy experts to diagnose the c…" at bounding box center [243, 194] width 209 height 21
click at [139, 182] on input "d. Form a structured review panel of external metallurgy experts to diagnose th…" at bounding box center [139, 180] width 0 height 4
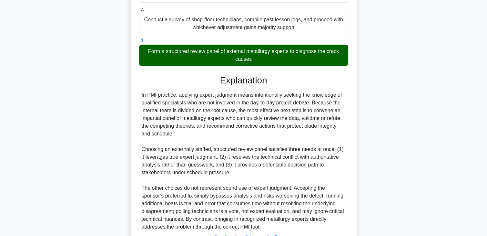
scroll to position [183, 0]
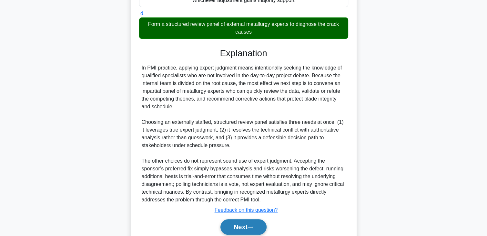
click at [244, 226] on button "Next" at bounding box center [244, 227] width 46 height 16
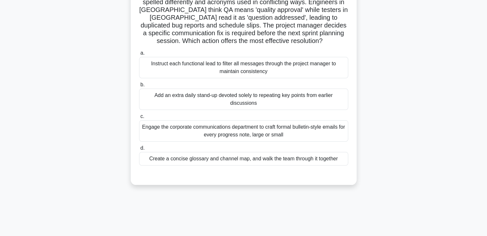
scroll to position [69, 0]
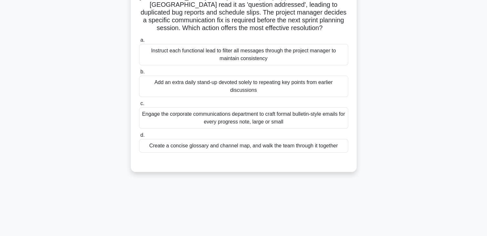
click at [316, 146] on div "Create a concise glossary and channel map, and walk the team through it together" at bounding box center [243, 146] width 209 height 14
click at [139, 137] on input "d. Create a concise glossary and channel map, and walk the team through it toge…" at bounding box center [139, 135] width 0 height 4
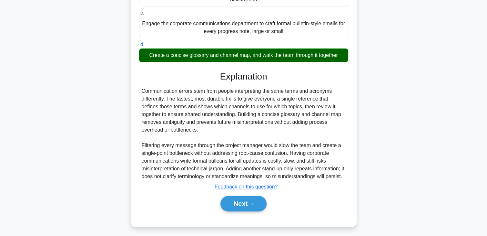
scroll to position [170, 0]
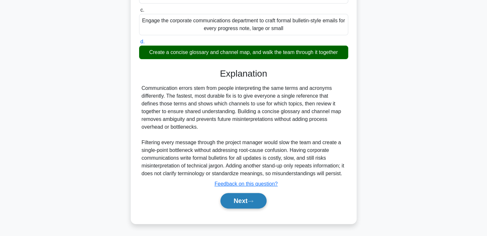
click at [254, 198] on button "Next" at bounding box center [244, 201] width 46 height 16
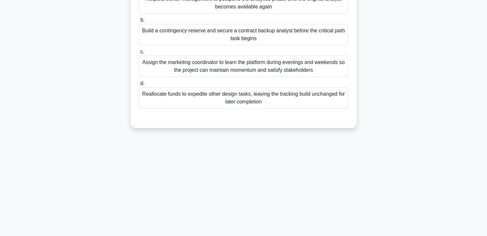
scroll to position [16, 0]
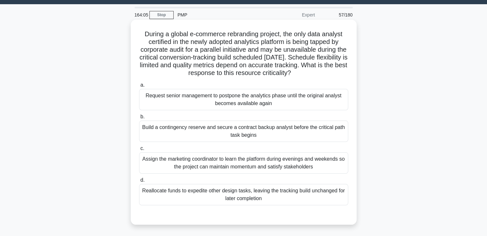
click at [212, 133] on div "Build a contingency reserve and secure a contract backup analyst before the cri…" at bounding box center [243, 130] width 209 height 21
click at [139, 119] on input "b. Build a contingency reserve and secure a contract backup analyst before the …" at bounding box center [139, 117] width 0 height 4
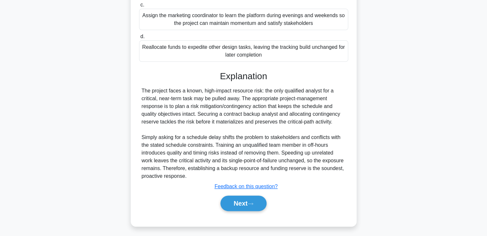
scroll to position [162, 0]
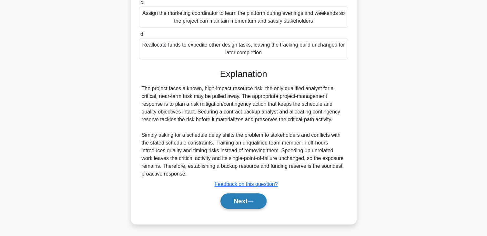
click at [240, 203] on button "Next" at bounding box center [244, 201] width 46 height 16
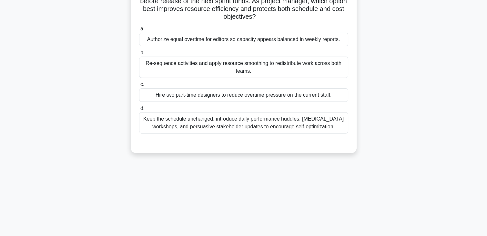
scroll to position [17, 0]
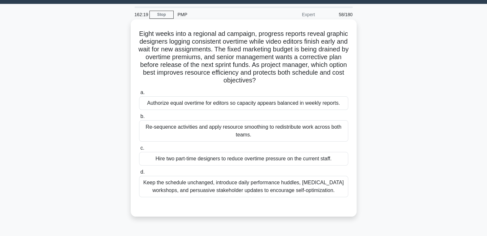
click at [186, 174] on label "d. Keep the schedule unchanged, introduce daily performance huddles, cross-trai…" at bounding box center [243, 182] width 209 height 29
click at [139, 174] on input "d. Keep the schedule unchanged, introduce daily performance huddles, cross-trai…" at bounding box center [139, 172] width 0 height 4
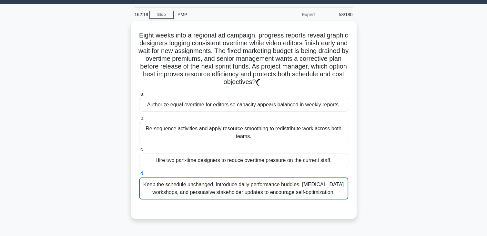
drag, startPoint x: 192, startPoint y: 175, endPoint x: 494, endPoint y: 231, distance: 306.8
click at [487, 231] on html "Farook Profile Settings Profile" at bounding box center [243, 157] width 487 height 349
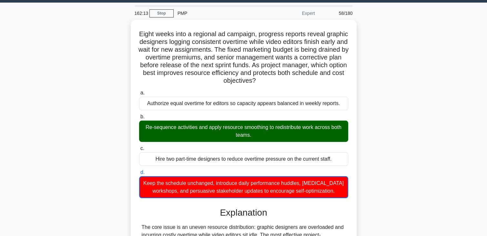
click at [398, 125] on div "Eight weeks into a regional ad campaign, progress reports reveal graphic design…" at bounding box center [244, 207] width 426 height 374
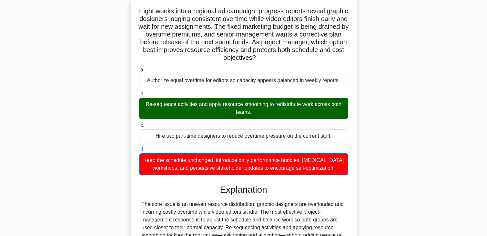
scroll to position [50, 0]
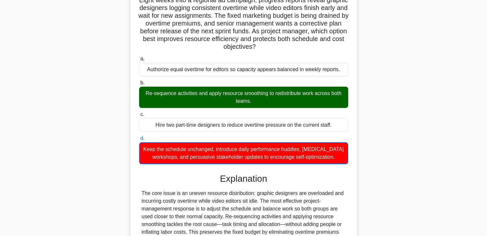
click at [330, 101] on div "Re-sequence activities and apply resource smoothing to redistribute work across…" at bounding box center [243, 97] width 209 height 21
click at [139, 85] on input "b. Re-sequence activities and apply resource smoothing to redistribute work acr…" at bounding box center [139, 83] width 0 height 4
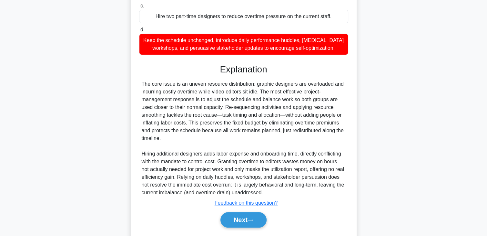
scroll to position [178, 0]
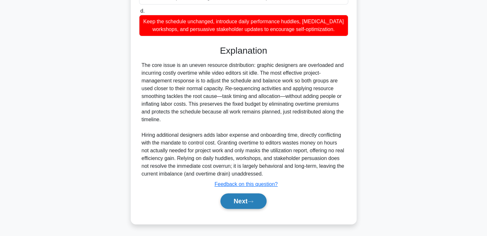
click at [226, 198] on button "Next" at bounding box center [244, 201] width 46 height 16
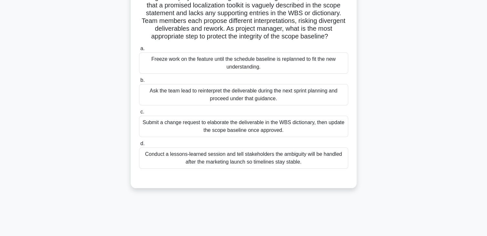
scroll to position [16, 0]
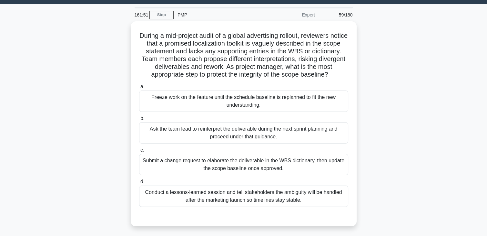
click at [365, 114] on div "During a mid-project audit of a global advertising rollout, reviewers notice th…" at bounding box center [244, 127] width 426 height 212
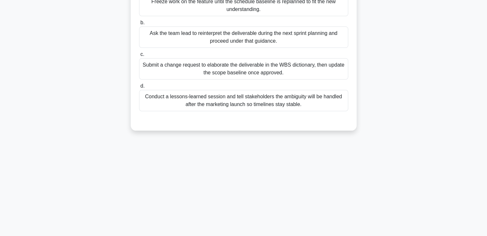
scroll to position [113, 0]
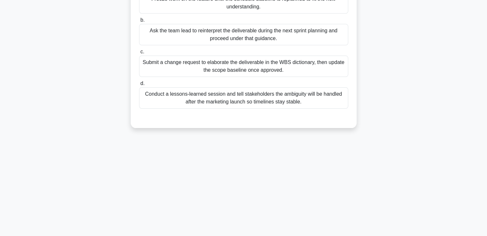
click at [356, 119] on div "During a mid-project audit of a global advertising rollout, reviewers notice th…" at bounding box center [244, 25] width 226 height 205
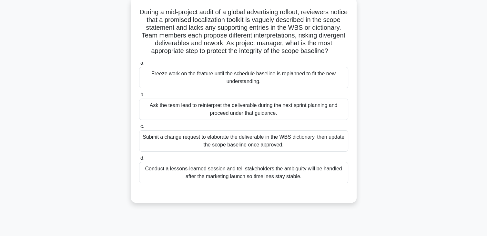
scroll to position [36, 0]
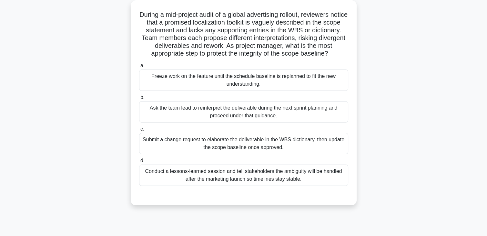
click at [281, 149] on div "Submit a change request to elaborate the deliverable in the WBS dictionary, the…" at bounding box center [243, 143] width 209 height 21
click at [139, 131] on input "c. Submit a change request to elaborate the deliverable in the WBS dictionary, …" at bounding box center [139, 129] width 0 height 4
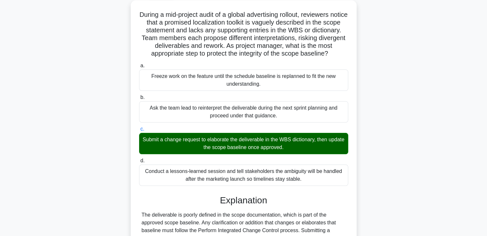
click at [139, 159] on input "d. Conduct a lessons-learned session and tell stakeholders the ambiguity will b…" at bounding box center [139, 161] width 0 height 4
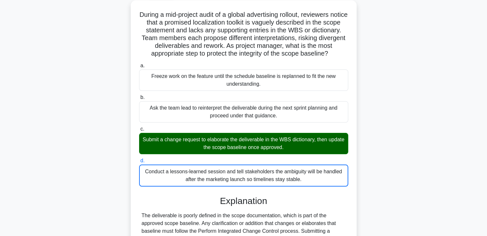
click at [139, 64] on input "a. Freeze work on the feature until the schedule baseline is replanned to fit t…" at bounding box center [139, 66] width 0 height 4
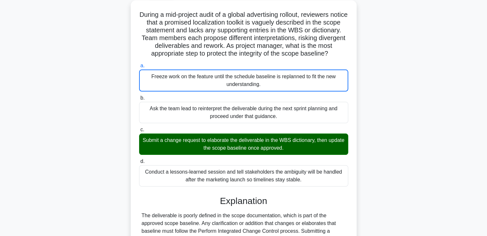
click at [139, 96] on input "b. Ask the team lead to reinterpret the deliverable during the next sprint plan…" at bounding box center [139, 98] width 0 height 4
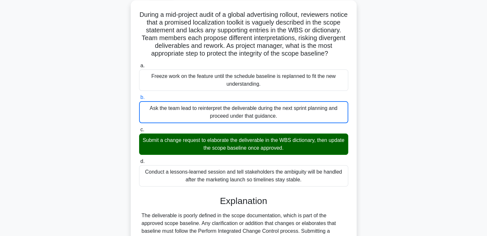
click at [139, 128] on input "c. Submit a change request to elaborate the deliverable in the WBS dictionary, …" at bounding box center [139, 130] width 0 height 4
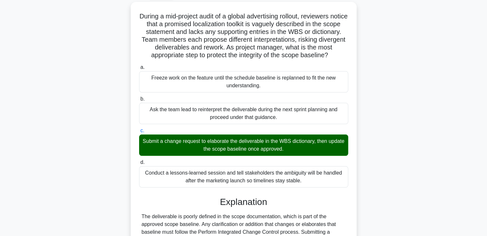
scroll to position [43, 0]
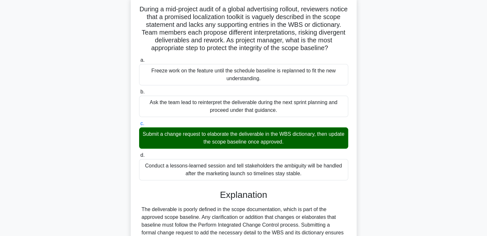
click at [376, 121] on div "During a mid-project audit of a global advertising rollout, reviewers notice th…" at bounding box center [244, 173] width 426 height 357
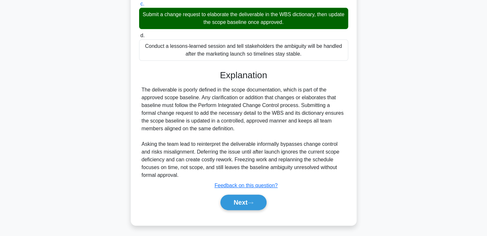
scroll to position [170, 0]
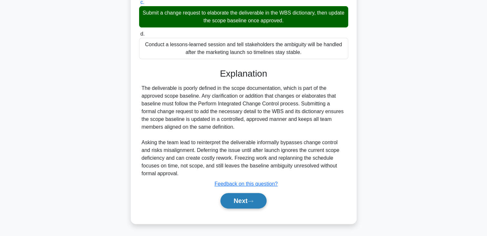
click at [240, 199] on button "Next" at bounding box center [244, 201] width 46 height 16
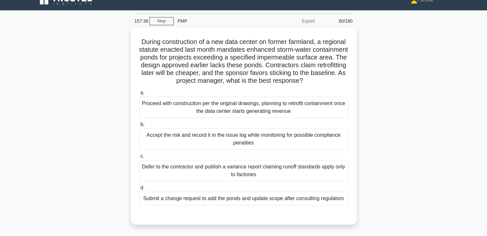
scroll to position [10, 0]
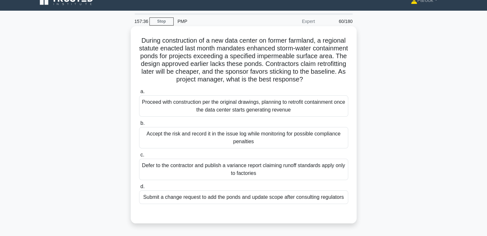
click at [275, 204] on div "Submit a change request to add the ponds and update scope after consulting regu…" at bounding box center [243, 197] width 209 height 14
click at [139, 189] on input "d. Submit a change request to add the ponds and update scope after consulting r…" at bounding box center [139, 186] width 0 height 4
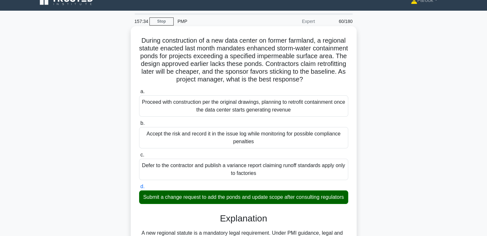
click at [139, 89] on input "a. Proceed with construction per the original drawings, planning to retrofit co…" at bounding box center [139, 91] width 0 height 4
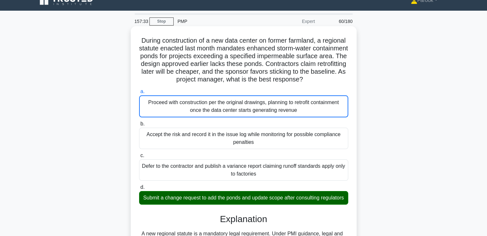
click at [139, 122] on input "b. Accept the risk and record it in the issue log while monitoring for possible…" at bounding box center [139, 124] width 0 height 4
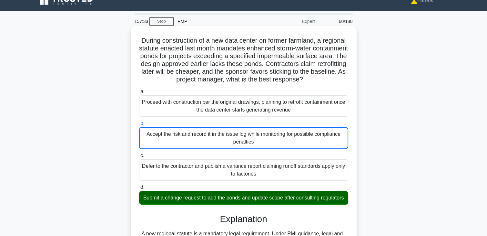
click at [139, 153] on input "c. Defer to the contractor and publish a variance report claiming runoff standa…" at bounding box center [139, 155] width 0 height 4
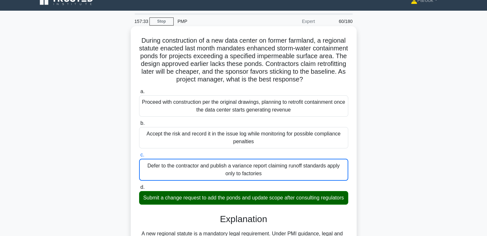
click at [139, 185] on input "d. Submit a change request to add the ponds and update scope after consulting r…" at bounding box center [139, 187] width 0 height 4
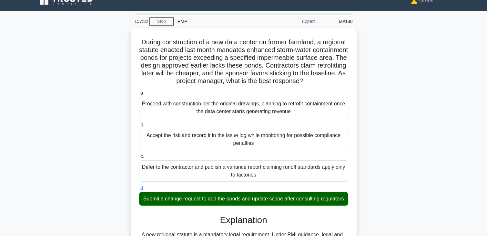
click at [459, 145] on main "157:32 Stop PMP Expert 60/180 During construction of a new data center on forme…" at bounding box center [243, 203] width 487 height 385
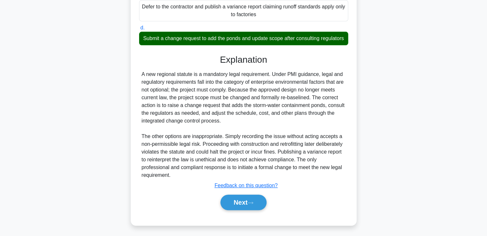
scroll to position [178, 0]
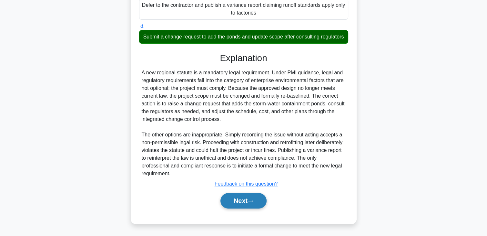
click at [245, 202] on button "Next" at bounding box center [244, 201] width 46 height 16
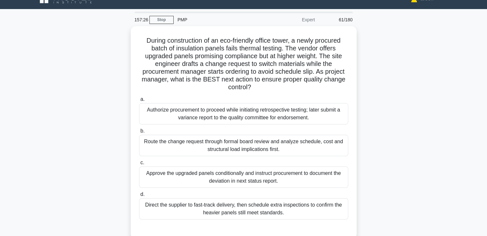
scroll to position [13, 0]
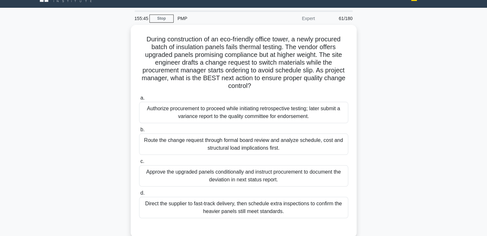
click at [381, 54] on div "During construction of an eco-friendly office tower, a newly procured batch of …" at bounding box center [244, 135] width 426 height 220
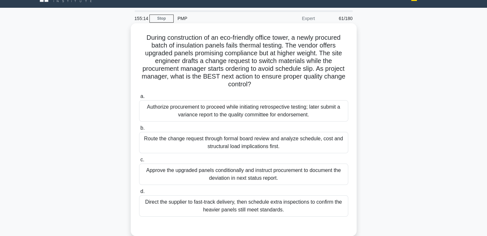
click at [307, 140] on div "Route the change request through formal board review and analyze schedule, cost…" at bounding box center [243, 142] width 209 height 21
click at [139, 130] on input "b. Route the change request through formal board review and analyze schedule, c…" at bounding box center [139, 128] width 0 height 4
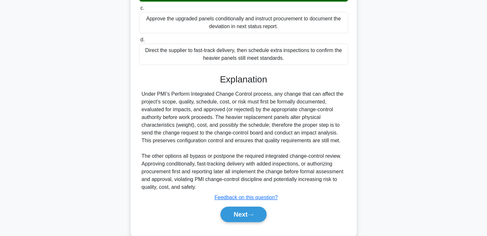
scroll to position [178, 0]
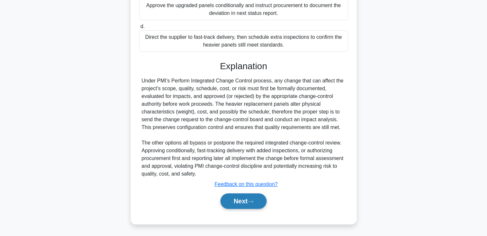
click at [251, 204] on button "Next" at bounding box center [244, 201] width 46 height 16
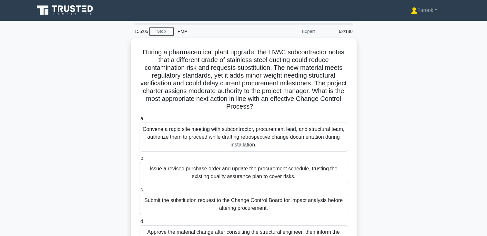
scroll to position [13, 0]
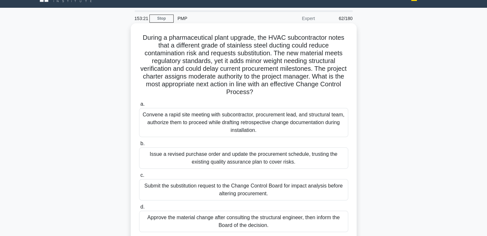
click at [249, 195] on div "Submit the substitution request to the Change Control Board for impact analysis…" at bounding box center [243, 189] width 209 height 21
click at [139, 177] on input "c. Submit the substitution request to the Change Control Board for impact analy…" at bounding box center [139, 175] width 0 height 4
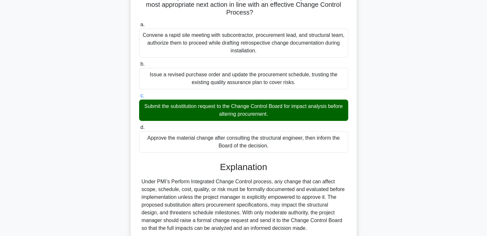
scroll to position [193, 0]
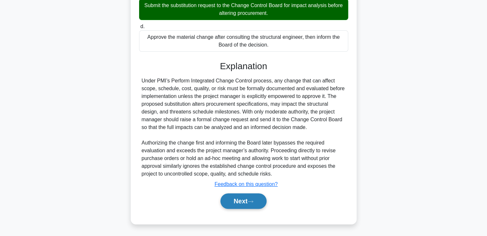
click at [237, 205] on button "Next" at bounding box center [244, 201] width 46 height 16
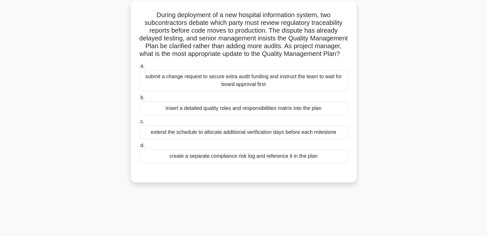
scroll to position [10, 0]
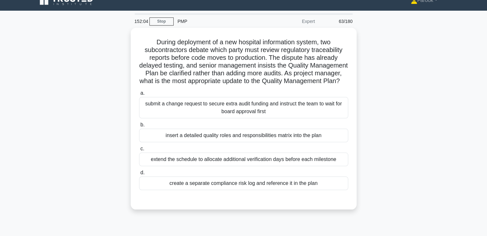
click at [237, 199] on div at bounding box center [243, 196] width 209 height 5
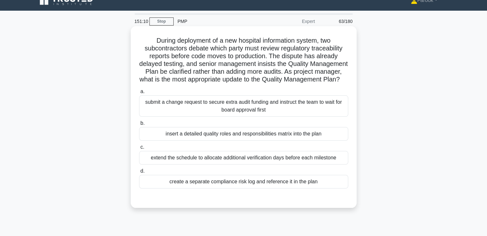
click at [280, 140] on div "insert a detailed quality roles and responsibilities matrix into the plan" at bounding box center [243, 134] width 209 height 14
click at [139, 125] on input "b. insert a detailed quality roles and responsibilities matrix into the plan" at bounding box center [139, 123] width 0 height 4
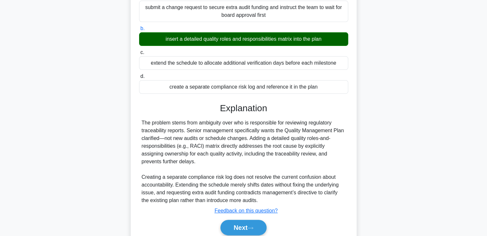
scroll to position [123, 0]
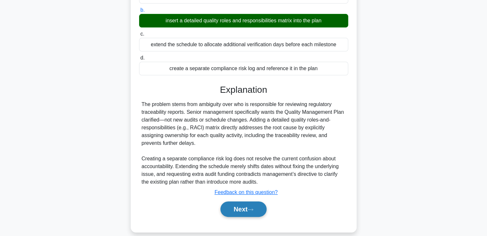
click at [247, 214] on button "Next" at bounding box center [244, 209] width 46 height 16
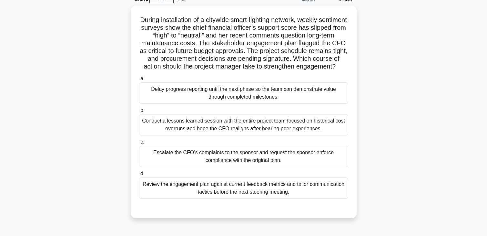
scroll to position [23, 0]
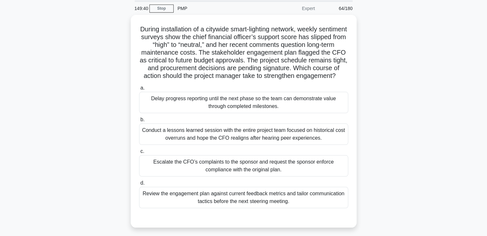
click at [487, 148] on html "Farook Profile Settings Profile" at bounding box center [243, 151] width 487 height 349
click at [466, 165] on main "149:34 Stop PMP Expert 64/180 .spinner_0XTQ{transform-origin:center;animation:s…" at bounding box center [243, 162] width 487 height 328
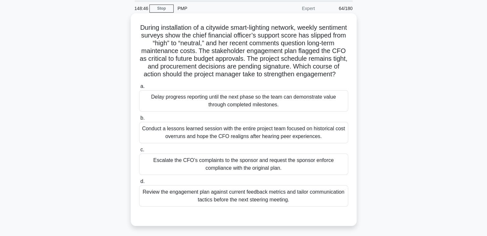
click at [301, 206] on div "Review the engagement plan against current feedback metrics and tailor communic…" at bounding box center [243, 195] width 209 height 21
click at [139, 183] on input "d. Review the engagement plan against current feedback metrics and tailor commu…" at bounding box center [139, 181] width 0 height 4
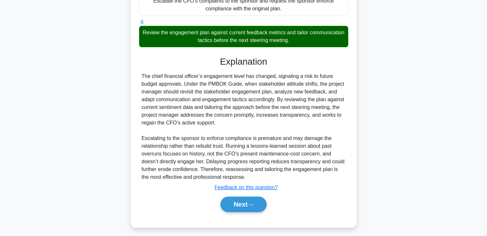
scroll to position [187, 0]
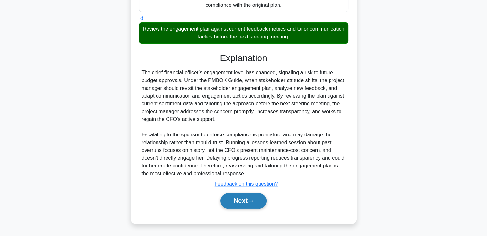
click at [246, 202] on button "Next" at bounding box center [244, 201] width 46 height 16
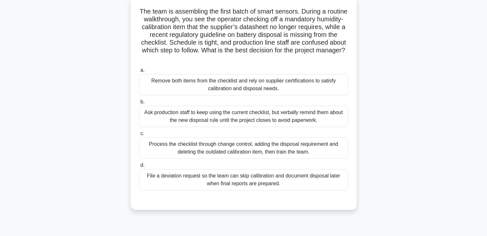
scroll to position [36, 0]
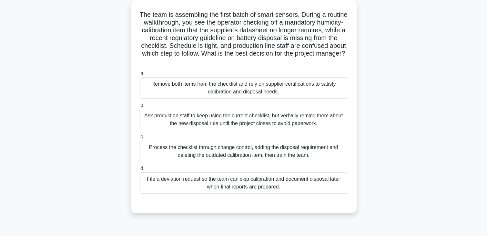
click at [279, 156] on div "Process the checklist through change control, adding the disposal requirement a…" at bounding box center [243, 150] width 209 height 21
click at [139, 139] on input "c. Process the checklist through change control, adding the disposal requiremen…" at bounding box center [139, 137] width 0 height 4
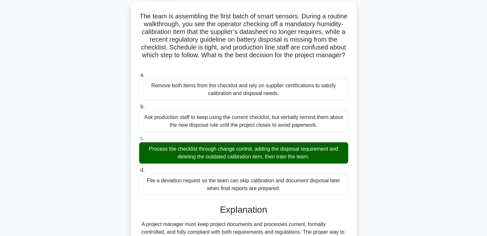
click at [386, 143] on div "The team is assembling the first batch of smart sensors. During a routine walkt…" at bounding box center [244, 204] width 426 height 404
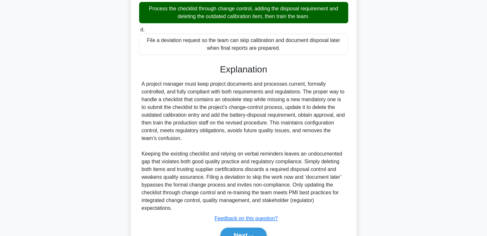
scroll to position [204, 0]
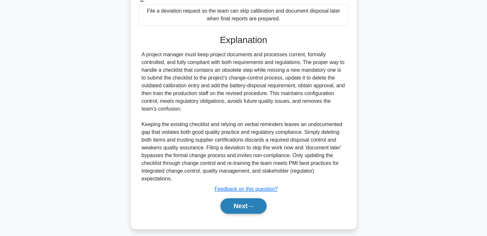
click at [232, 208] on button "Next" at bounding box center [244, 206] width 46 height 16
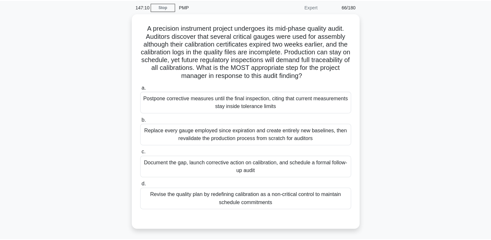
scroll to position [0, 0]
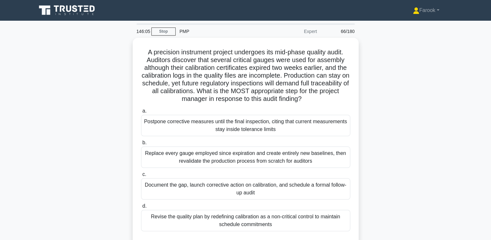
drag, startPoint x: 3, startPoint y: 212, endPoint x: 440, endPoint y: 118, distance: 447.4
click at [440, 118] on div "A precision instrument project undergoes its mid-phase quality audit. Auditors …" at bounding box center [246, 148] width 426 height 220
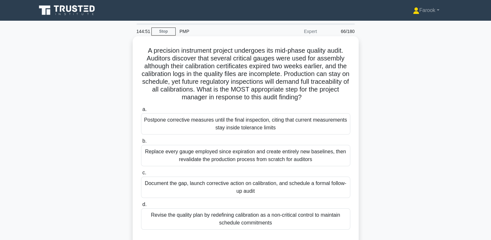
click at [161, 192] on div "Document the gap, launch corrective action on calibration, and schedule a forma…" at bounding box center [245, 186] width 209 height 21
click at [141, 175] on input "c. Document the gap, launch corrective action on calibration, and schedule a fo…" at bounding box center [141, 173] width 0 height 4
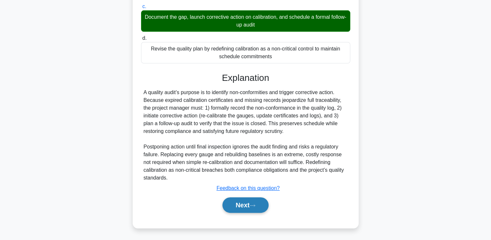
click at [246, 202] on button "Next" at bounding box center [246, 205] width 46 height 16
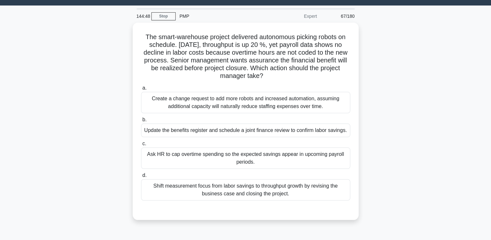
scroll to position [13, 0]
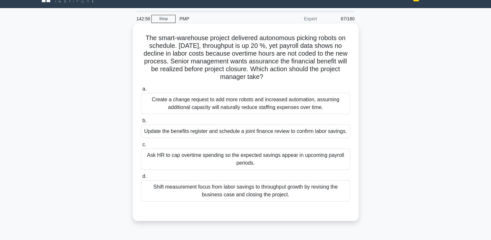
click at [261, 131] on div "Update the benefits register and schedule a joint finance review to confirm lab…" at bounding box center [245, 131] width 209 height 14
click at [141, 123] on input "b. Update the benefits register and schedule a joint finance review to confirm …" at bounding box center [141, 121] width 0 height 4
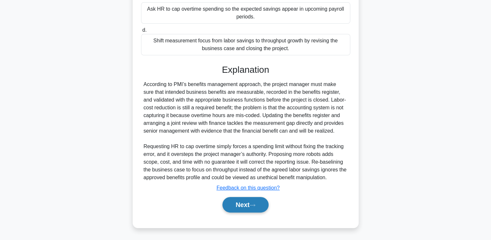
click at [249, 203] on button "Next" at bounding box center [246, 205] width 46 height 16
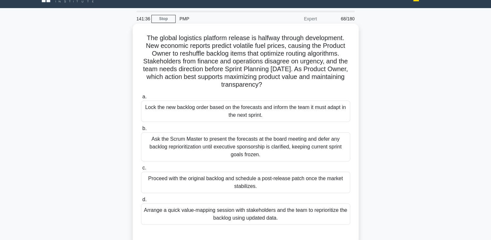
click at [255, 212] on div "Arrange a quick value-mapping session with stakeholders and the team to reprior…" at bounding box center [245, 213] width 209 height 21
click at [141, 202] on input "d. Arrange a quick value-mapping session with stakeholders and the team to repr…" at bounding box center [141, 199] width 0 height 4
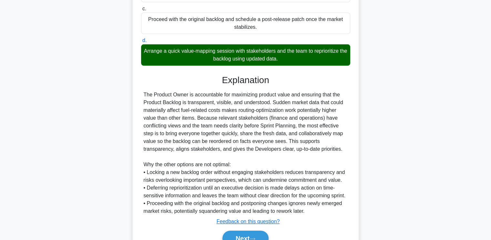
scroll to position [205, 0]
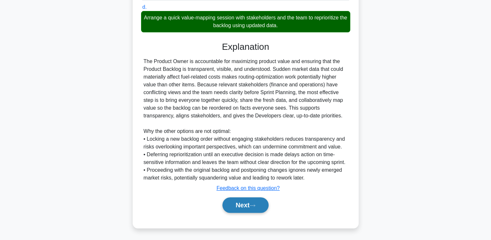
click at [243, 210] on button "Next" at bounding box center [246, 205] width 46 height 16
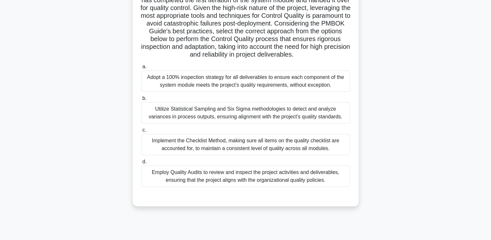
scroll to position [109, 0]
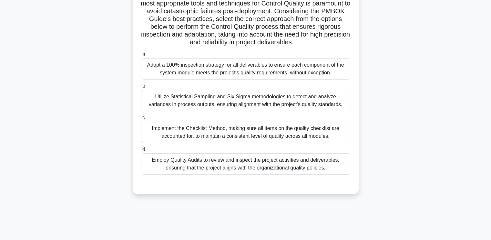
click at [214, 75] on div "Adopt a 100% inspection strategy for all deliverables to ensure each component …" at bounding box center [245, 68] width 209 height 21
click at [141, 57] on input "a. Adopt a 100% inspection strategy for all deliverables to ensure each compone…" at bounding box center [141, 54] width 0 height 4
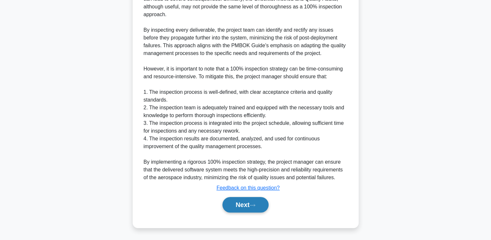
click at [240, 210] on button "Next" at bounding box center [246, 205] width 46 height 16
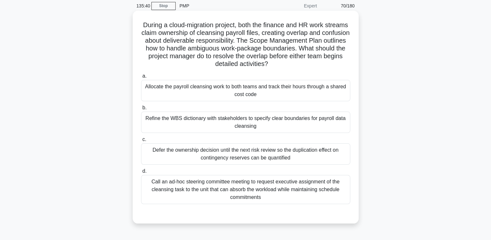
scroll to position [32, 0]
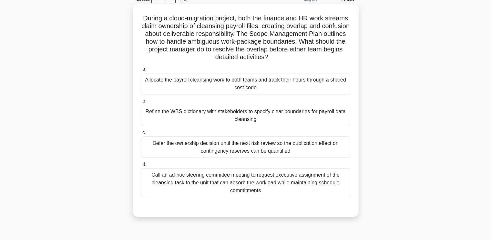
click at [206, 112] on div "Refine the WBS dictionary with stakeholders to specify clear boundaries for pay…" at bounding box center [245, 115] width 209 height 21
click at [141, 103] on input "b. Refine the WBS dictionary with stakeholders to specify clear boundaries for …" at bounding box center [141, 101] width 0 height 4
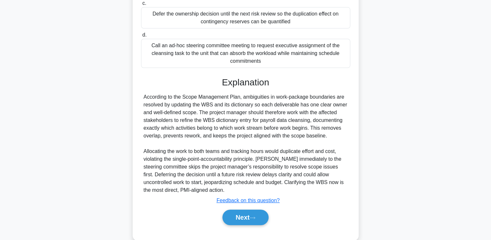
scroll to position [174, 0]
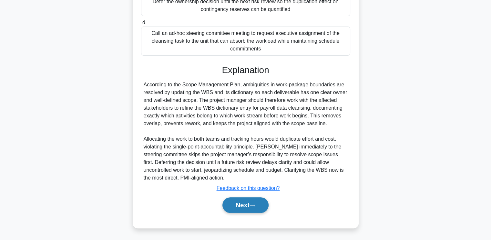
drag, startPoint x: 242, startPoint y: 204, endPoint x: 245, endPoint y: 200, distance: 5.6
click at [242, 204] on button "Next" at bounding box center [246, 205] width 46 height 16
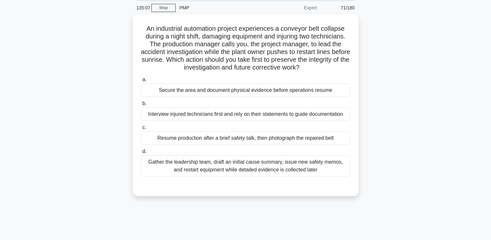
scroll to position [21, 0]
click at [250, 165] on div "Gather the leadership team, draft an initial cause summary, issue new safety me…" at bounding box center [245, 166] width 209 height 21
click at [141, 154] on input "d. Gather the leadership team, draft an initial cause summary, issue new safety…" at bounding box center [141, 152] width 0 height 4
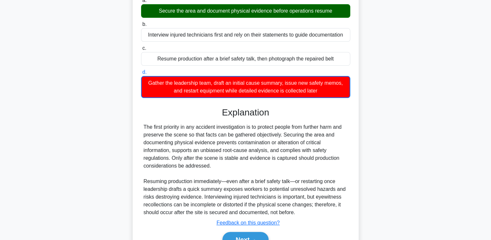
scroll to position [136, 0]
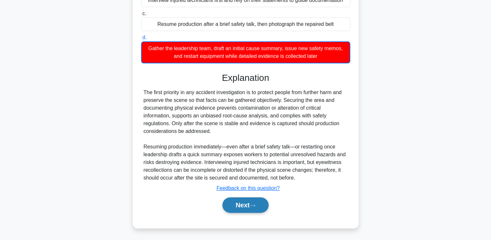
click at [243, 197] on button "Next" at bounding box center [246, 205] width 46 height 16
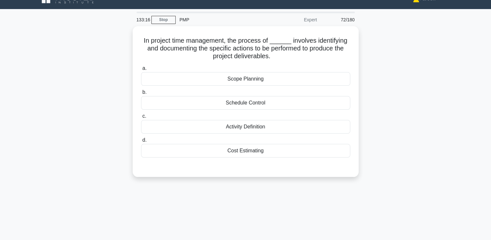
scroll to position [0, 0]
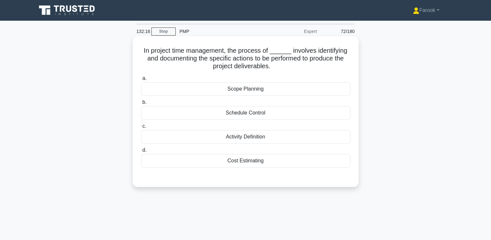
click at [271, 140] on div "Activity Definition" at bounding box center [245, 137] width 209 height 14
click at [141, 128] on input "c. Activity Definition" at bounding box center [141, 126] width 0 height 4
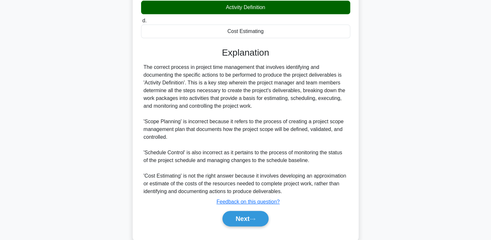
scroll to position [143, 0]
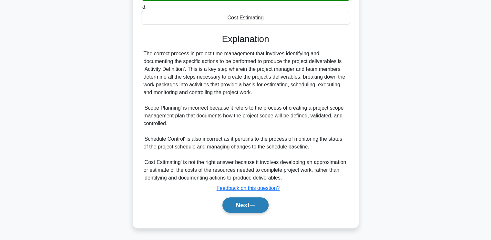
click at [235, 206] on button "Next" at bounding box center [246, 205] width 46 height 16
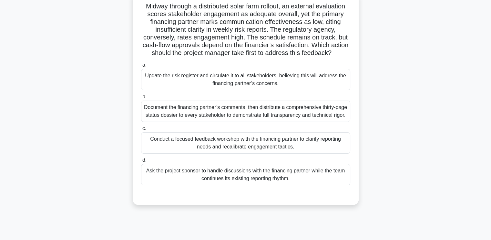
scroll to position [14, 0]
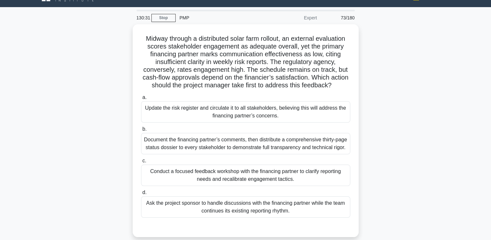
click at [241, 186] on div "Conduct a focused feedback workshop with the financing partner to clarify repor…" at bounding box center [245, 174] width 209 height 21
click at [141, 163] on input "c. Conduct a focused feedback workshop with the financing partner to clarify re…" at bounding box center [141, 161] width 0 height 4
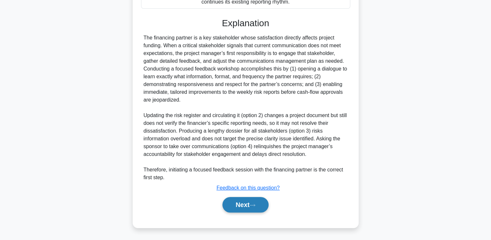
click at [239, 199] on button "Next" at bounding box center [246, 205] width 46 height 16
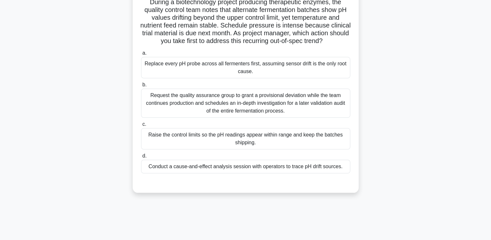
scroll to position [13, 0]
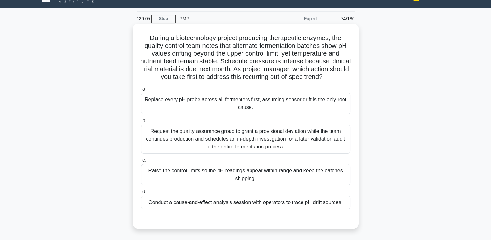
click at [242, 209] on div "Conduct a cause-and-effect analysis session with operators to trace pH drift so…" at bounding box center [245, 202] width 209 height 14
click at [141, 194] on input "d. Conduct a cause-and-effect analysis session with operators to trace pH drift…" at bounding box center [141, 192] width 0 height 4
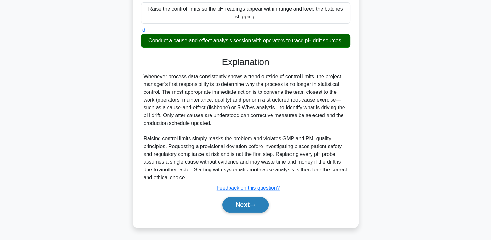
click at [244, 206] on button "Next" at bounding box center [246, 205] width 46 height 16
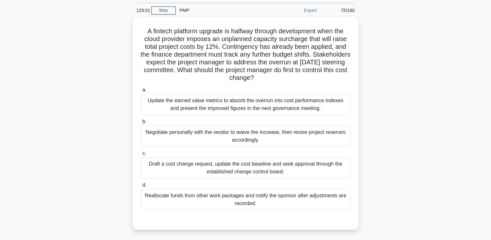
scroll to position [32, 0]
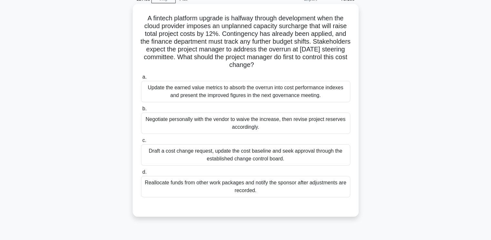
click at [272, 155] on div "Draft a cost change request, update the cost baseline and seek approval through…" at bounding box center [245, 154] width 209 height 21
click at [141, 142] on input "c. Draft a cost change request, update the cost baseline and seek approval thro…" at bounding box center [141, 140] width 0 height 4
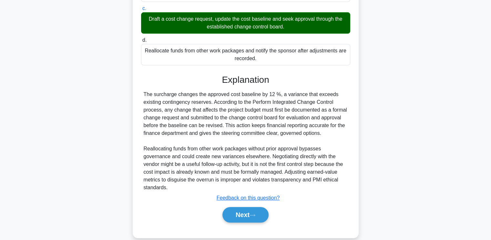
scroll to position [174, 0]
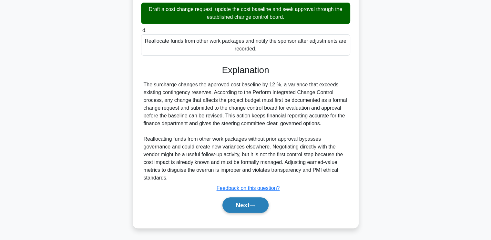
click at [229, 208] on button "Next" at bounding box center [246, 205] width 46 height 16
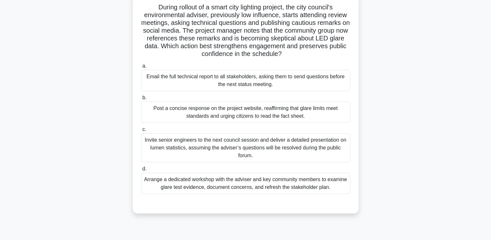
scroll to position [13, 0]
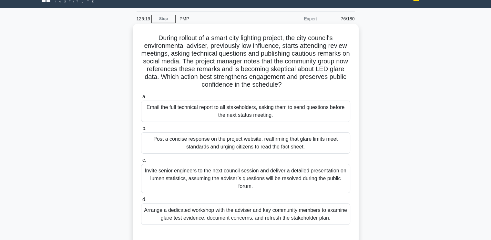
click at [239, 211] on div "Arrange a dedicated workshop with the adviser and key community members to exam…" at bounding box center [245, 213] width 209 height 21
click at [141, 202] on input "d. Arrange a dedicated workshop with the adviser and key community members to e…" at bounding box center [141, 199] width 0 height 4
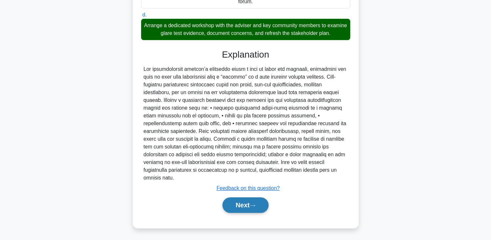
click at [235, 204] on button "Next" at bounding box center [246, 205] width 46 height 16
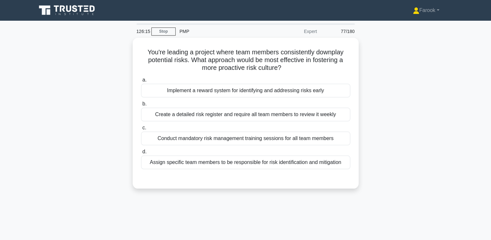
scroll to position [0, 0]
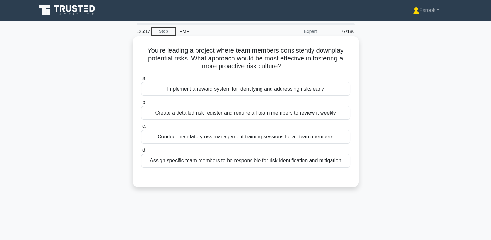
click at [283, 137] on div "Conduct mandatory risk management training sessions for all team members" at bounding box center [245, 137] width 209 height 14
click at [141, 128] on input "c. Conduct mandatory risk management training sessions for all team members" at bounding box center [141, 126] width 0 height 4
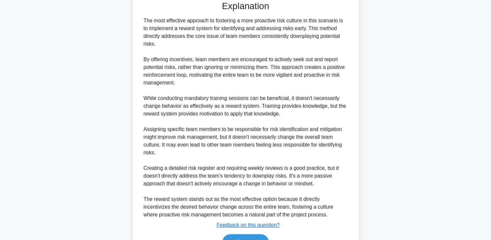
scroll to position [213, 0]
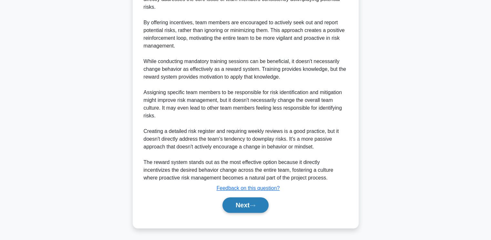
click at [234, 203] on button "Next" at bounding box center [246, 205] width 46 height 16
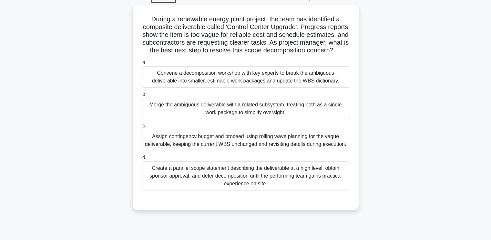
scroll to position [13, 0]
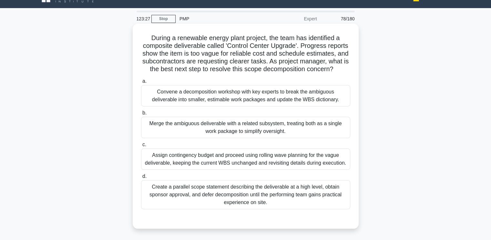
drag, startPoint x: 260, startPoint y: 95, endPoint x: 259, endPoint y: 100, distance: 5.8
click at [260, 96] on div "Convene a decomposition workshop with key experts to break the ambiguous delive…" at bounding box center [245, 95] width 209 height 21
click at [141, 83] on input "a. Convene a decomposition workshop with key experts to break the ambiguous del…" at bounding box center [141, 81] width 0 height 4
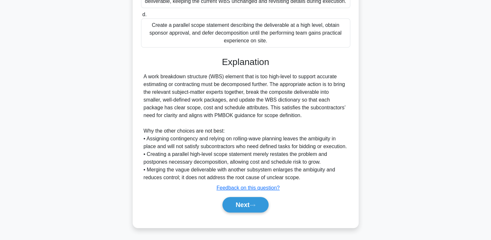
scroll to position [181, 0]
click at [243, 203] on button "Next" at bounding box center [246, 205] width 46 height 16
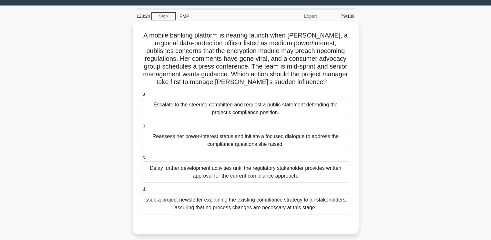
scroll to position [13, 0]
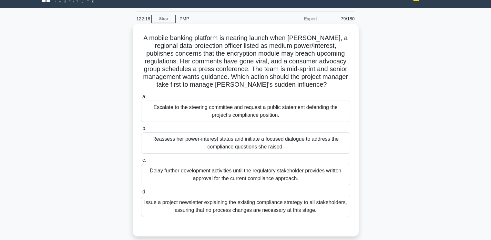
click at [187, 138] on div "Reassess her power-interest status and initiate a focused dialogue to address t…" at bounding box center [245, 142] width 209 height 21
click at [141, 130] on input "b. Reassess her power-interest status and initiate a focused dialogue to addres…" at bounding box center [141, 128] width 0 height 4
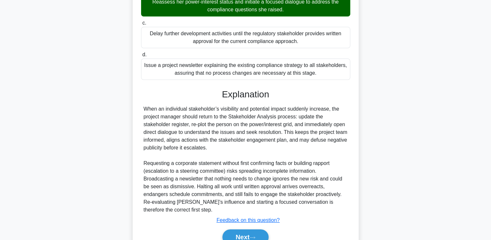
scroll to position [174, 0]
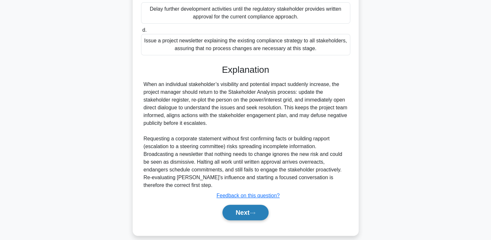
click at [234, 211] on button "Next" at bounding box center [246, 212] width 46 height 16
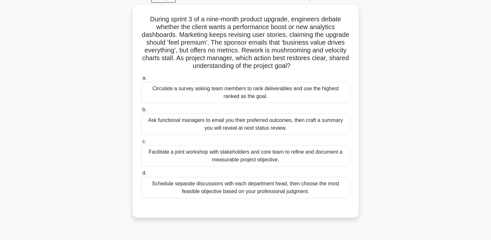
scroll to position [13, 0]
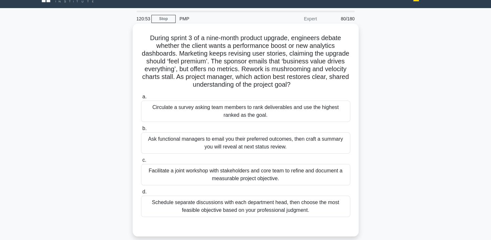
click at [289, 176] on div "Facilitate a joint workshop with stakeholders and core team to refine and docum…" at bounding box center [245, 174] width 209 height 21
click at [141, 162] on input "c. Facilitate a joint workshop with stakeholders and core team to refine and do…" at bounding box center [141, 160] width 0 height 4
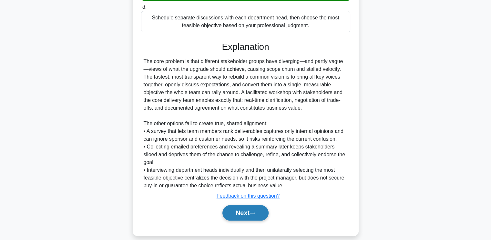
click at [253, 211] on icon at bounding box center [253, 213] width 6 height 4
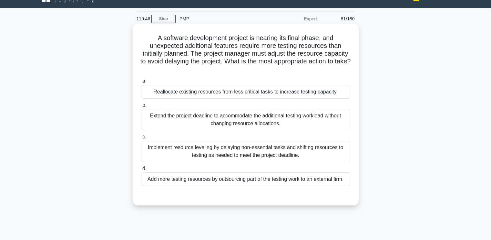
click at [261, 96] on div "Reallocate existing resources from less critical tasks to increase testing capa…" at bounding box center [245, 92] width 209 height 14
click at [141, 83] on input "a. Reallocate existing resources from less critical tasks to increase testing c…" at bounding box center [141, 81] width 0 height 4
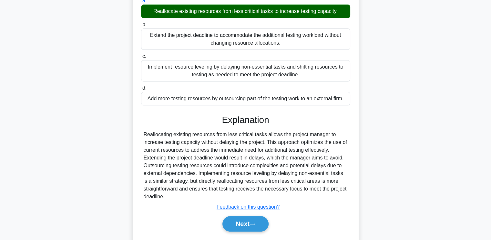
scroll to position [112, 0]
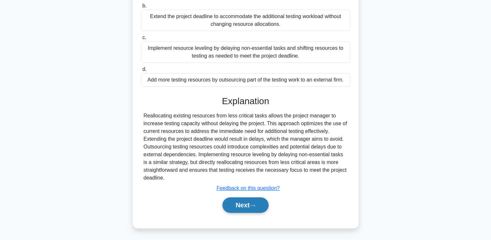
click at [239, 206] on button "Next" at bounding box center [246, 205] width 46 height 16
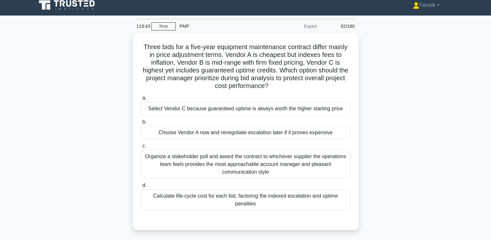
scroll to position [0, 0]
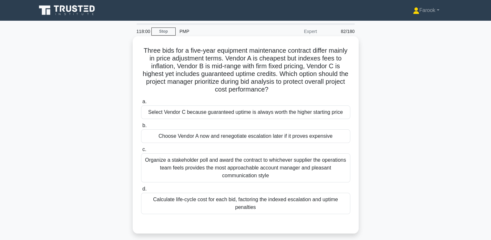
click at [241, 138] on div "Choose Vendor A now and renegotiate escalation later if it proves expensive" at bounding box center [245, 136] width 209 height 14
click at [141, 128] on input "b. Choose Vendor A now and renegotiate escalation later if it proves expensive" at bounding box center [141, 125] width 0 height 4
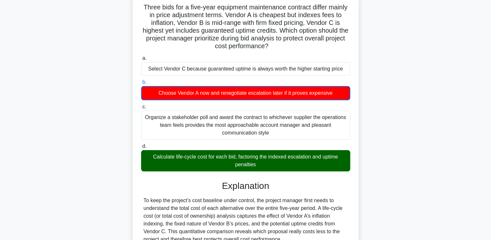
scroll to position [32, 0]
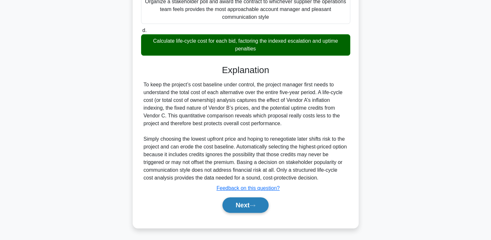
click at [243, 207] on button "Next" at bounding box center [246, 205] width 46 height 16
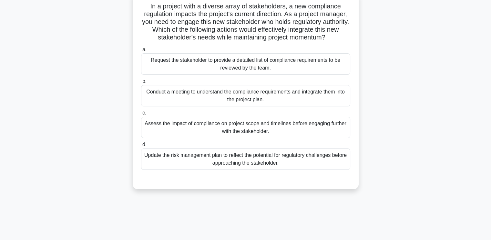
scroll to position [13, 0]
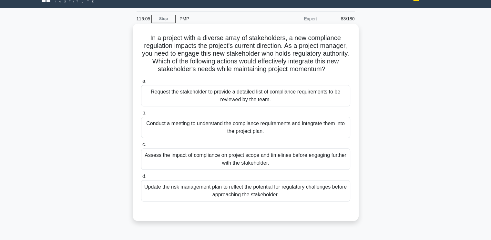
click at [255, 118] on div "Conduct a meeting to understand the compliance requirements and integrate them …" at bounding box center [245, 127] width 209 height 21
click at [141, 115] on input "b. Conduct a meeting to understand the compliance requirements and integrate th…" at bounding box center [141, 113] width 0 height 4
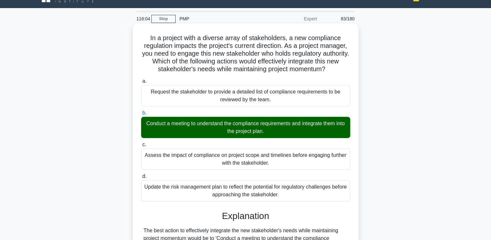
scroll to position [166, 0]
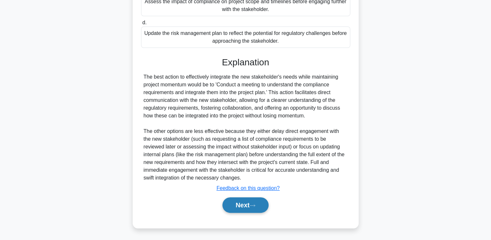
click at [242, 204] on button "Next" at bounding box center [246, 205] width 46 height 16
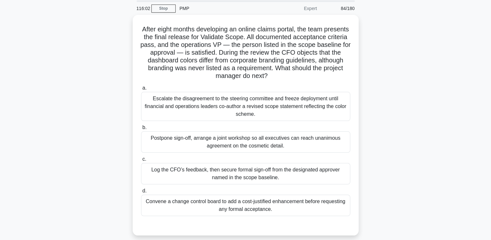
scroll to position [13, 0]
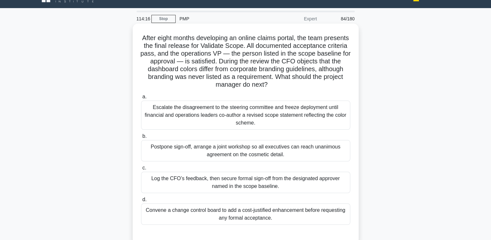
click at [248, 188] on div "Log the CFO’s feedback, then secure formal sign-off from the designated approve…" at bounding box center [245, 181] width 209 height 21
click at [141, 170] on input "c. Log the CFO’s feedback, then secure formal sign-off from the designated appr…" at bounding box center [141, 168] width 0 height 4
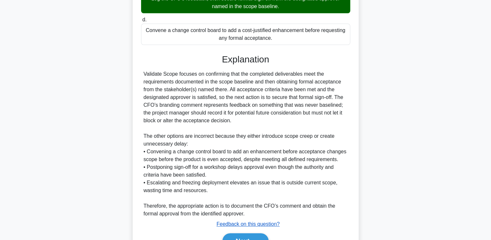
scroll to position [228, 0]
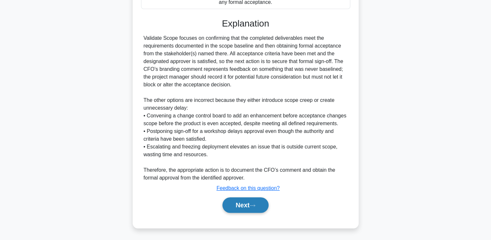
click at [239, 199] on button "Next" at bounding box center [246, 205] width 46 height 16
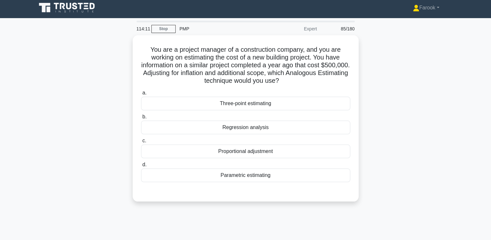
scroll to position [0, 0]
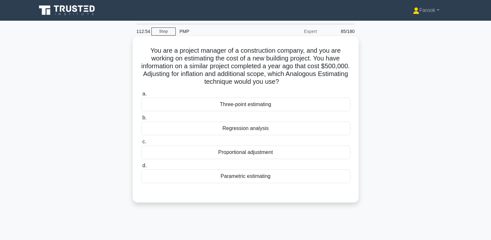
click at [247, 181] on div "Parametric estimating" at bounding box center [245, 176] width 209 height 14
click at [141, 168] on input "d. Parametric estimating" at bounding box center [141, 165] width 0 height 4
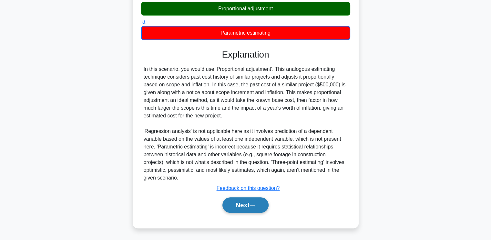
click at [240, 203] on button "Next" at bounding box center [246, 205] width 46 height 16
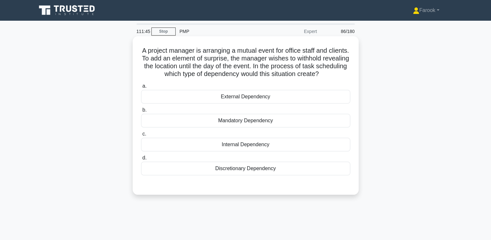
click at [290, 169] on div "Discretionary Dependency" at bounding box center [245, 168] width 209 height 14
click at [141, 160] on input "d. Discretionary Dependency" at bounding box center [141, 158] width 0 height 4
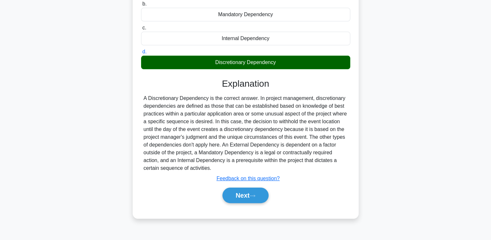
scroll to position [109, 0]
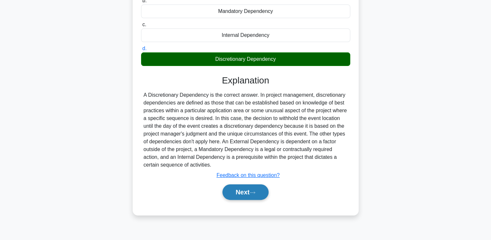
click at [248, 189] on button "Next" at bounding box center [246, 192] width 46 height 16
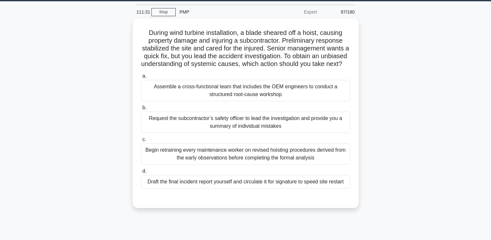
scroll to position [0, 0]
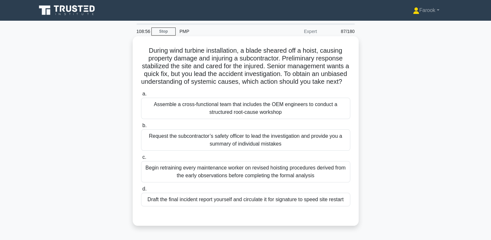
click at [229, 206] on div "Draft the final incident report yourself and circulate it for signature to spee…" at bounding box center [245, 199] width 209 height 14
click at [141, 191] on input "d. Draft the final incident report yourself and circulate it for signature to s…" at bounding box center [141, 189] width 0 height 4
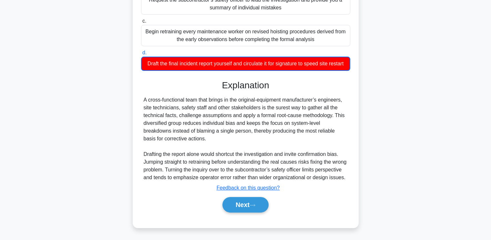
scroll to position [151, 0]
click at [234, 203] on button "Next" at bounding box center [246, 205] width 46 height 16
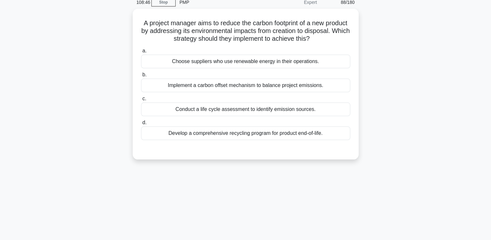
scroll to position [0, 0]
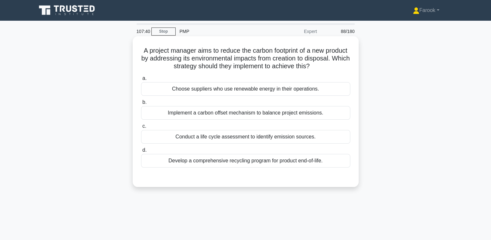
click at [165, 138] on div "Conduct a life cycle assessment to identify emission sources." at bounding box center [245, 137] width 209 height 14
click at [141, 128] on input "c. Conduct a life cycle assessment to identify emission sources." at bounding box center [141, 126] width 0 height 4
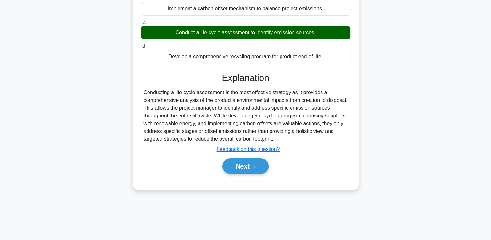
scroll to position [109, 0]
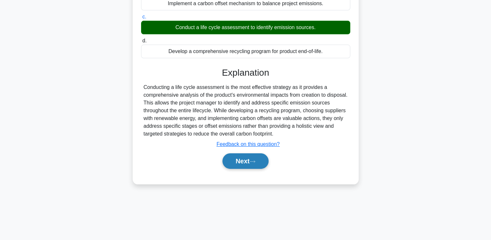
click at [236, 155] on button "Next" at bounding box center [246, 161] width 46 height 16
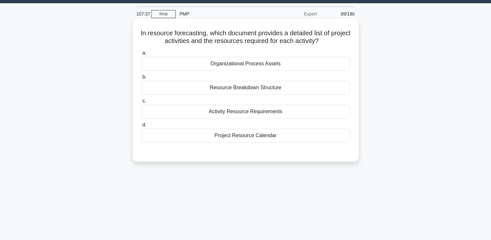
scroll to position [13, 0]
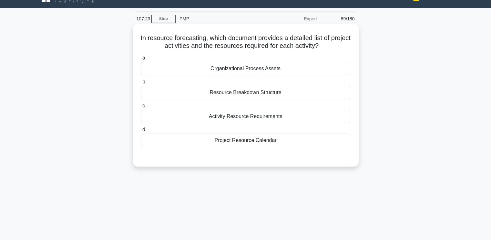
click at [226, 118] on div "Activity Resource Requirements" at bounding box center [245, 116] width 209 height 14
click at [141, 108] on input "c. Activity Resource Requirements" at bounding box center [141, 106] width 0 height 4
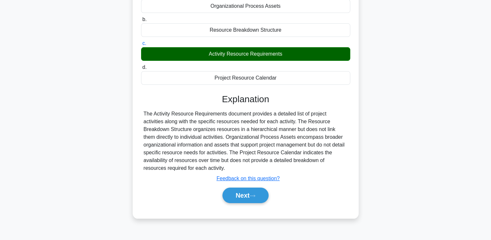
scroll to position [109, 0]
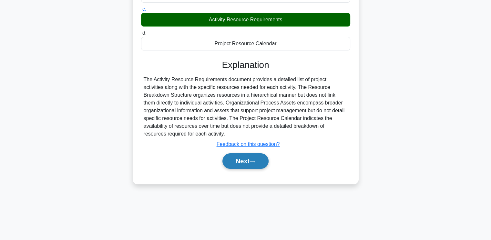
click at [229, 154] on button "Next" at bounding box center [246, 161] width 46 height 16
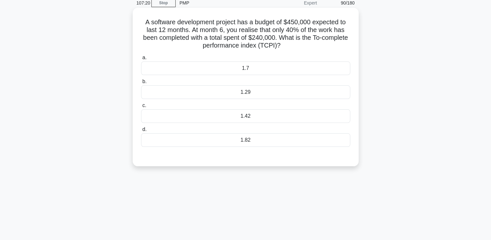
scroll to position [13, 0]
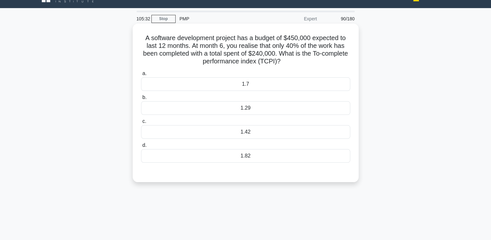
click at [270, 111] on div "1.29" at bounding box center [245, 108] width 209 height 14
click at [141, 99] on input "b. 1.29" at bounding box center [141, 97] width 0 height 4
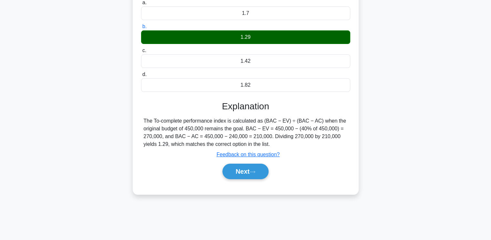
scroll to position [109, 0]
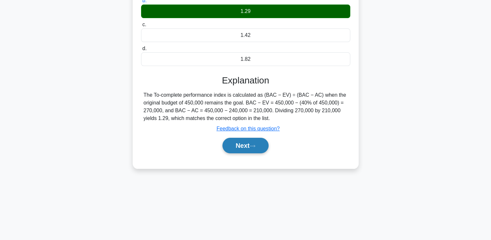
click at [248, 148] on button "Next" at bounding box center [246, 146] width 46 height 16
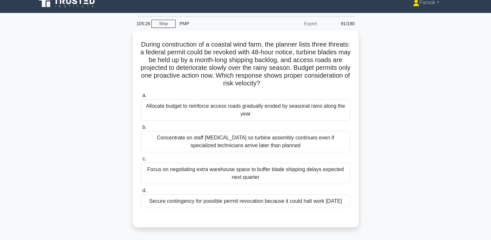
scroll to position [0, 0]
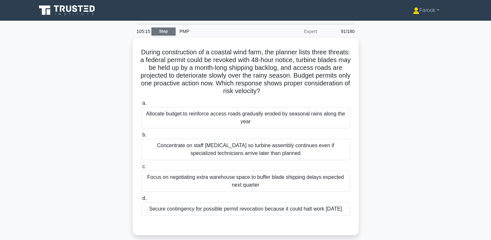
click at [163, 30] on link "Stop" at bounding box center [163, 31] width 24 height 8
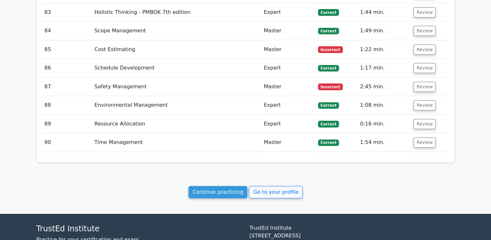
scroll to position [2659, 0]
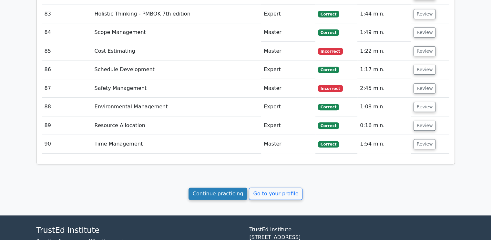
click at [214, 187] on link "Continue practicing" at bounding box center [218, 193] width 59 height 12
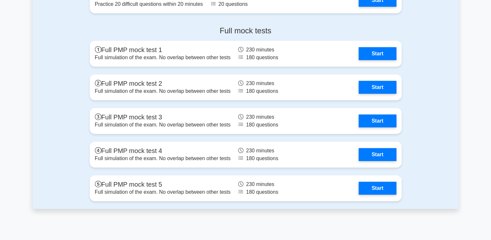
scroll to position [2196, 0]
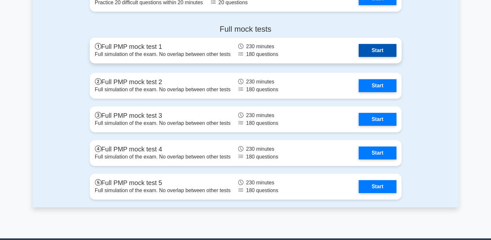
click at [359, 56] on link "Start" at bounding box center [377, 50] width 37 height 13
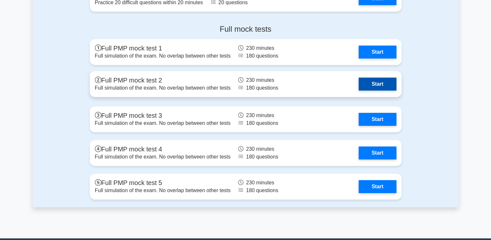
click at [359, 83] on link "Start" at bounding box center [377, 84] width 37 height 13
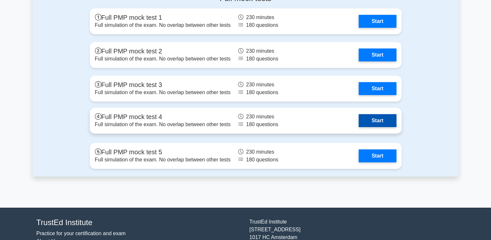
scroll to position [2228, 0]
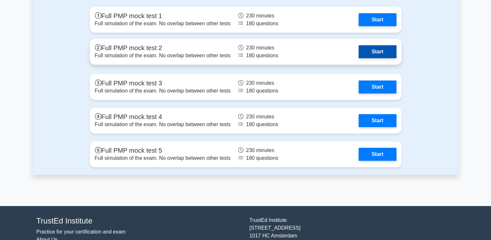
click at [359, 52] on link "Start" at bounding box center [377, 51] width 37 height 13
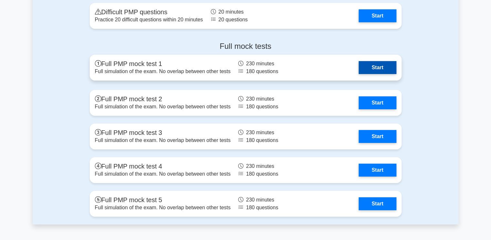
scroll to position [2164, 0]
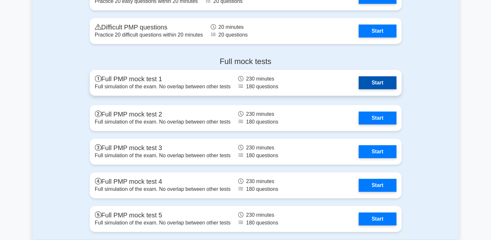
click at [359, 82] on link "Start" at bounding box center [377, 82] width 37 height 13
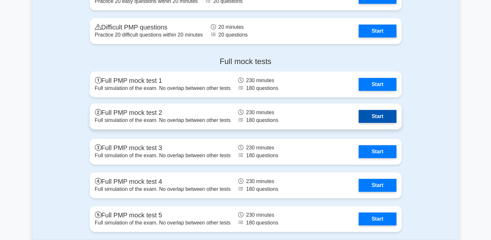
click at [359, 112] on link "Start" at bounding box center [377, 116] width 37 height 13
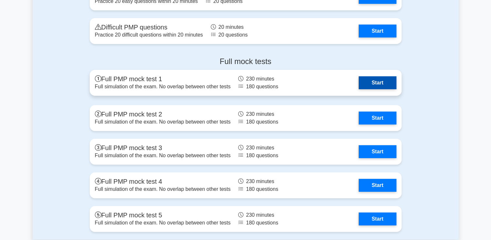
click at [359, 85] on link "Start" at bounding box center [377, 82] width 37 height 13
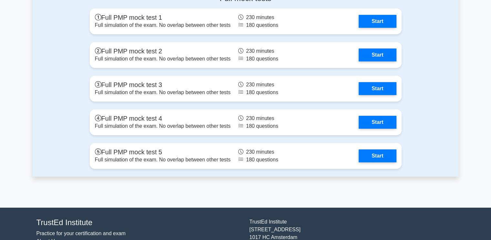
scroll to position [2228, 0]
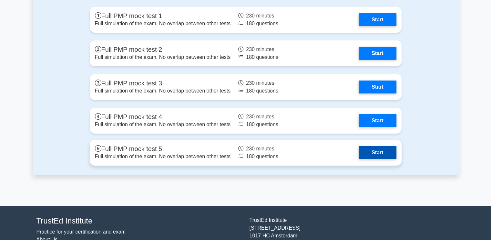
click at [359, 146] on link "Start" at bounding box center [377, 152] width 37 height 13
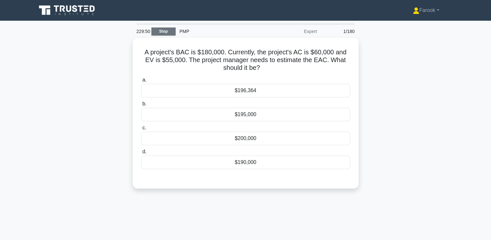
click at [173, 31] on link "Stop" at bounding box center [163, 31] width 24 height 8
